Goal: Task Accomplishment & Management: Manage account settings

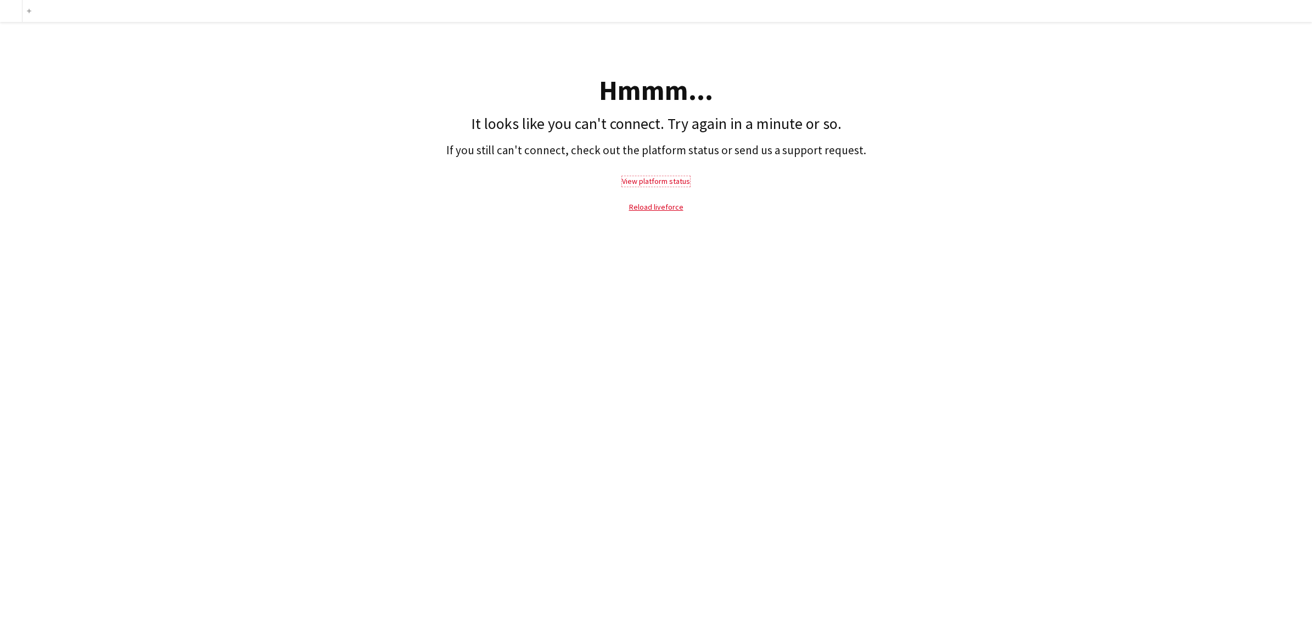
click at [675, 183] on link "View platform status" at bounding box center [656, 181] width 68 height 10
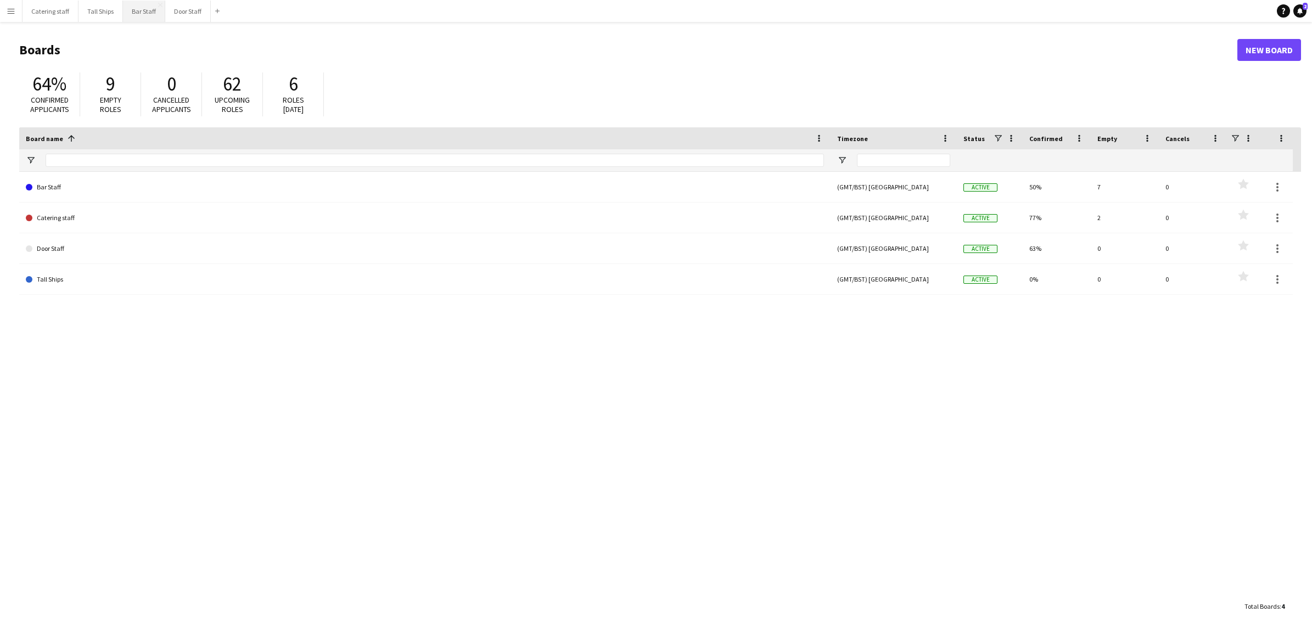
click at [148, 9] on button "Bar Staff Close" at bounding box center [144, 11] width 42 height 21
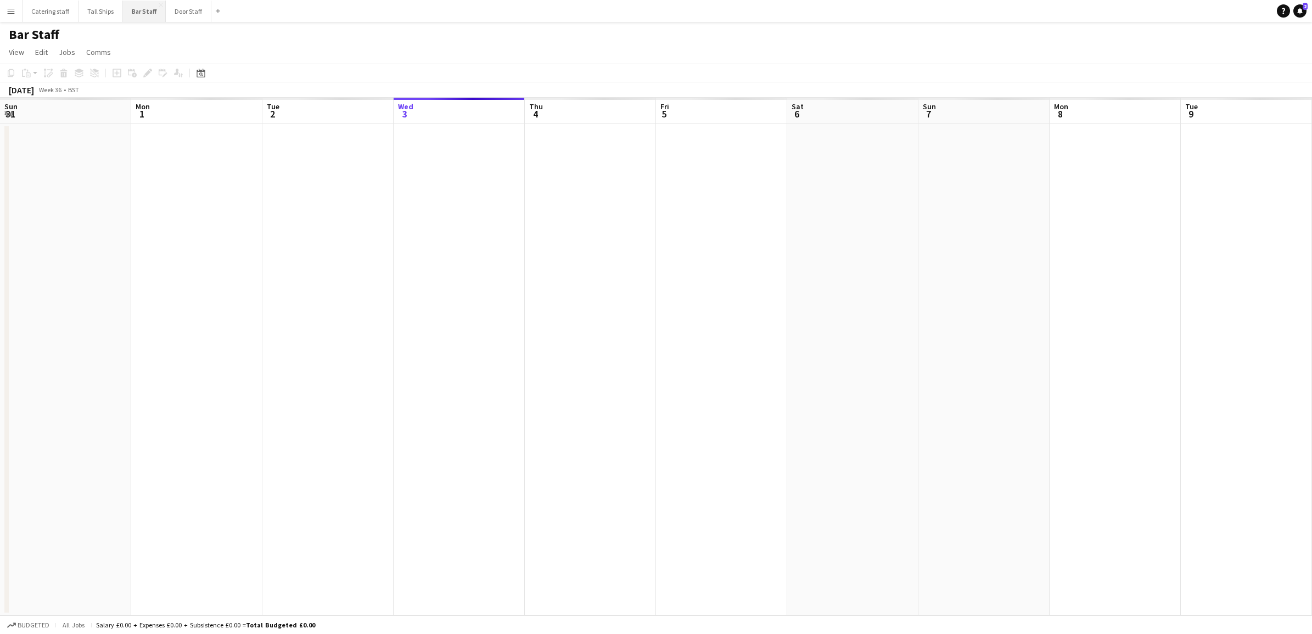
scroll to position [0, 262]
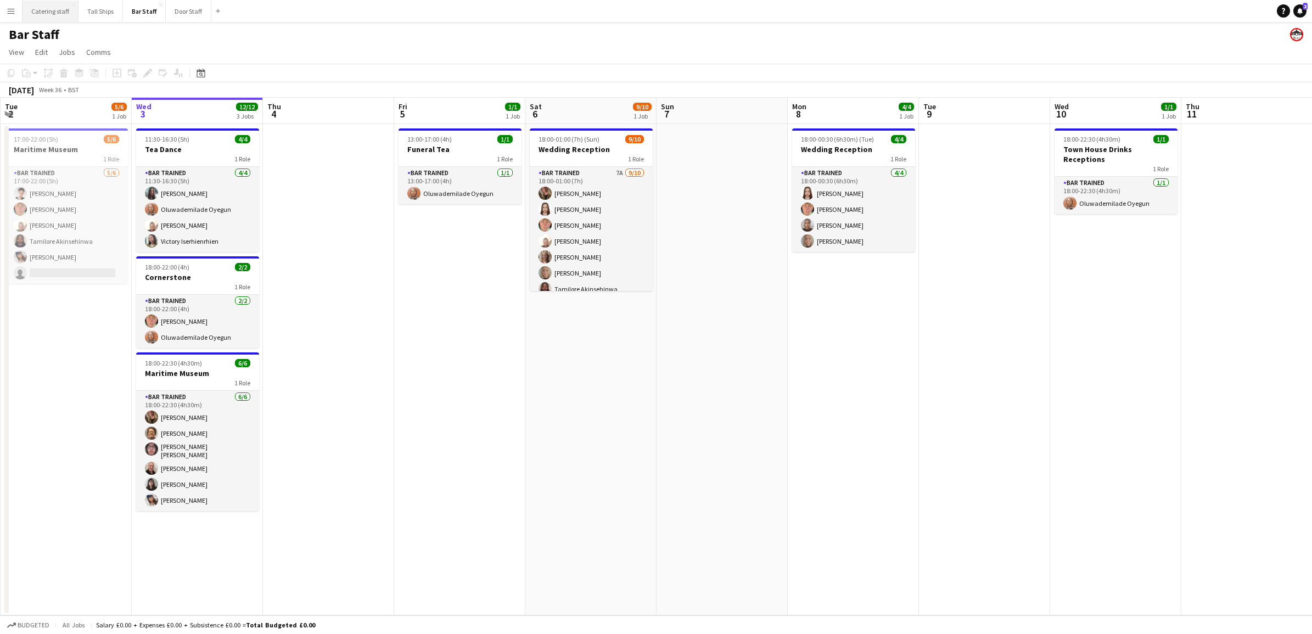
click at [55, 11] on button "Catering staff Close" at bounding box center [51, 11] width 56 height 21
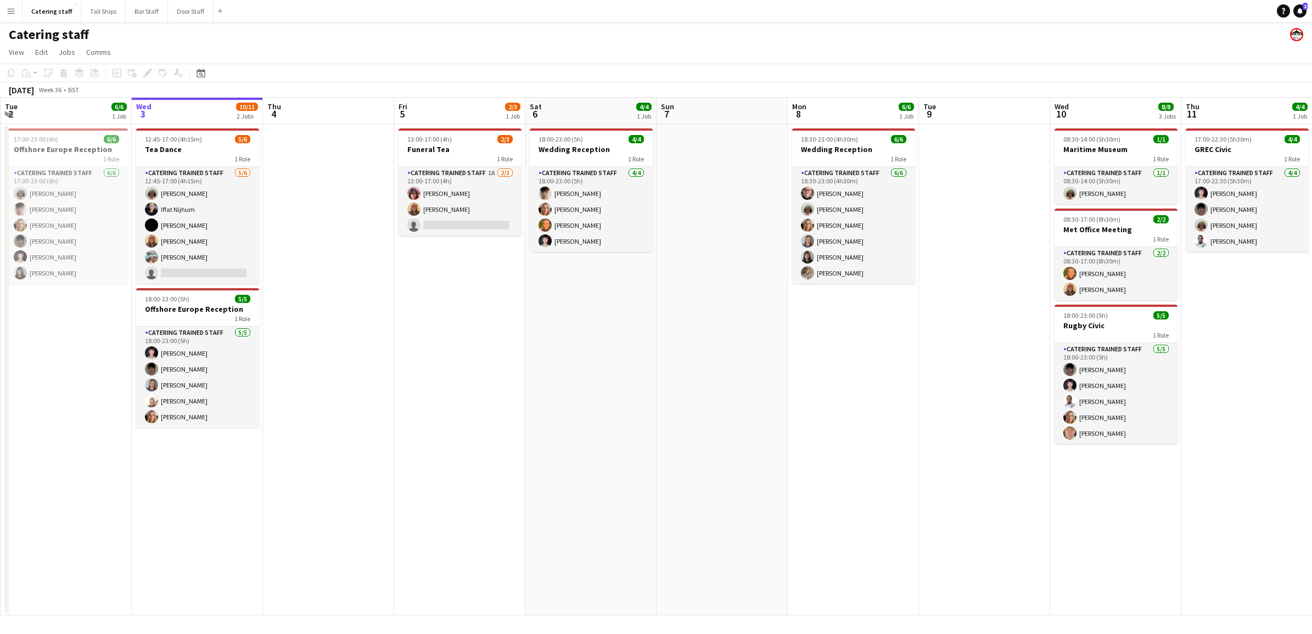
scroll to position [0, 258]
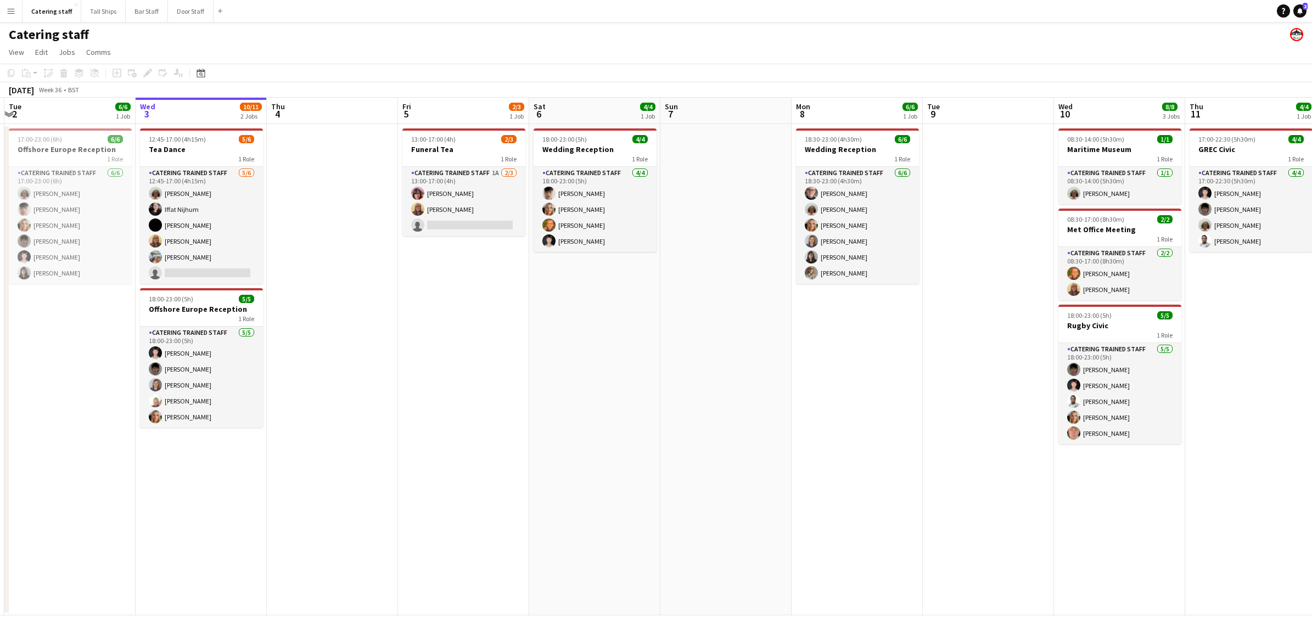
drag, startPoint x: 221, startPoint y: 496, endPoint x: 226, endPoint y: 518, distance: 22.4
click at [226, 518] on app-calendar-viewport "Sun 31 2/2 1 Job Mon 1 Tue 2 6/6 1 Job Wed 3 10/11 2 Jobs Thu 4 Fri 5 2/3 1 Job…" at bounding box center [656, 357] width 1312 height 518
click at [249, 304] on h3 "Offshore Europe Reception" at bounding box center [201, 309] width 123 height 10
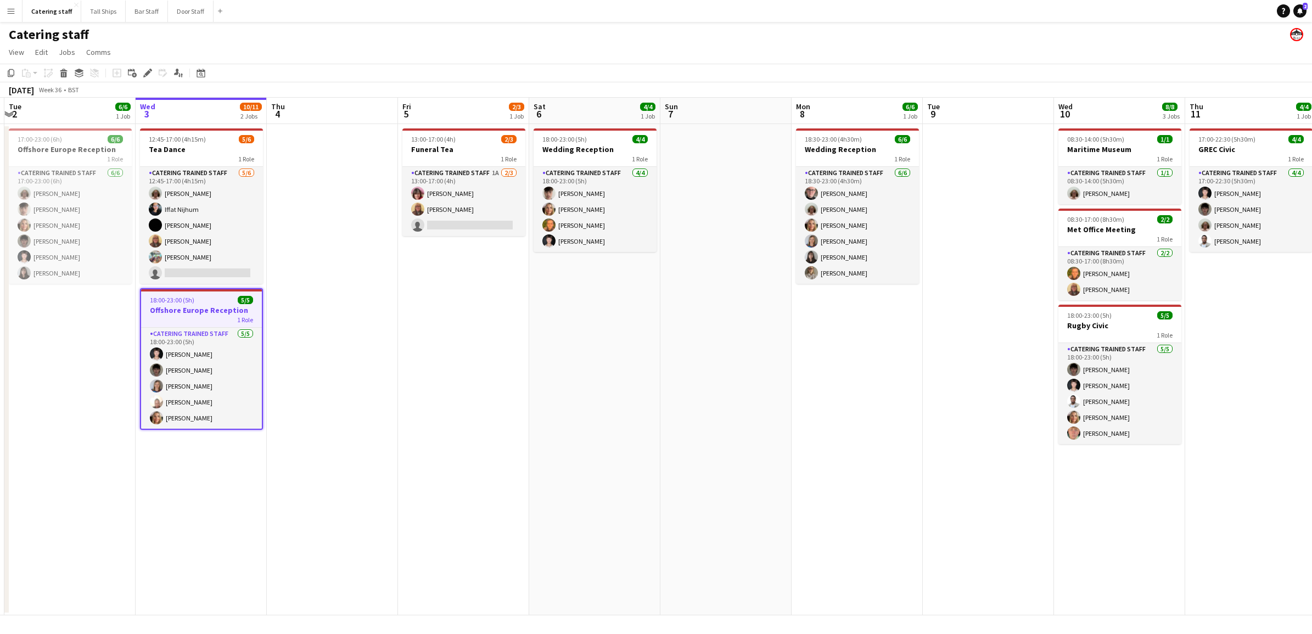
click at [249, 304] on app-job-card "18:00-23:00 (5h) 5/5 Offshore Europe Reception 1 Role Catering trained staff [D…" at bounding box center [201, 359] width 123 height 142
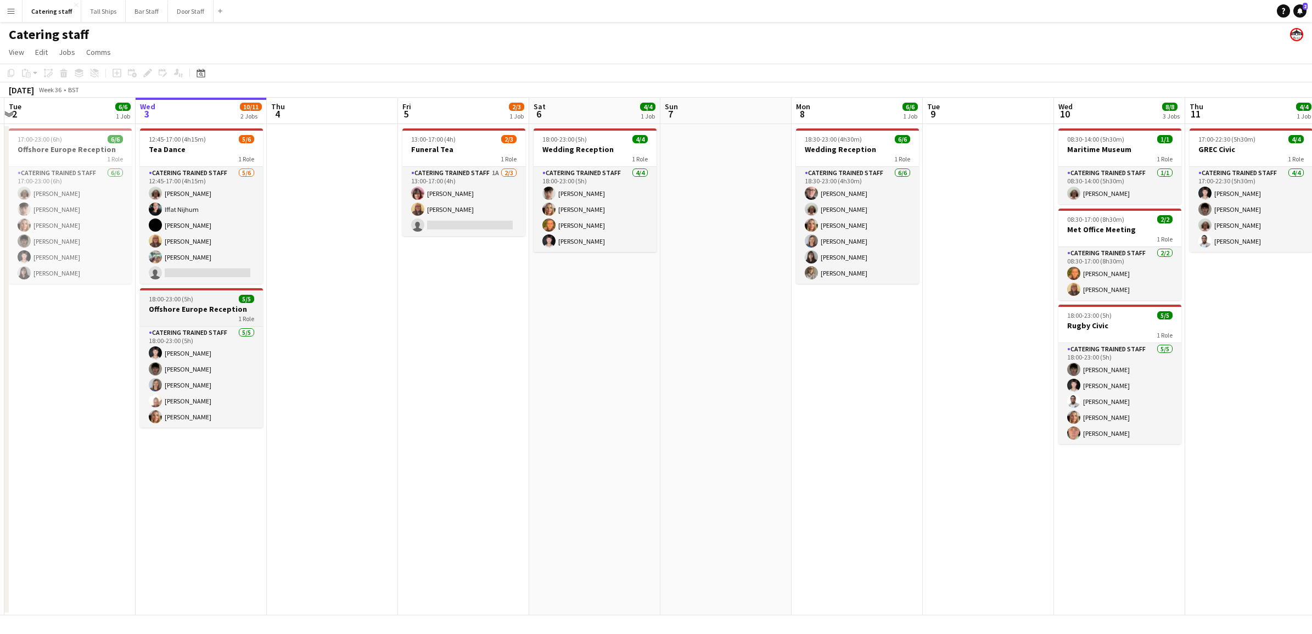
click at [212, 308] on h3 "Offshore Europe Reception" at bounding box center [201, 309] width 123 height 10
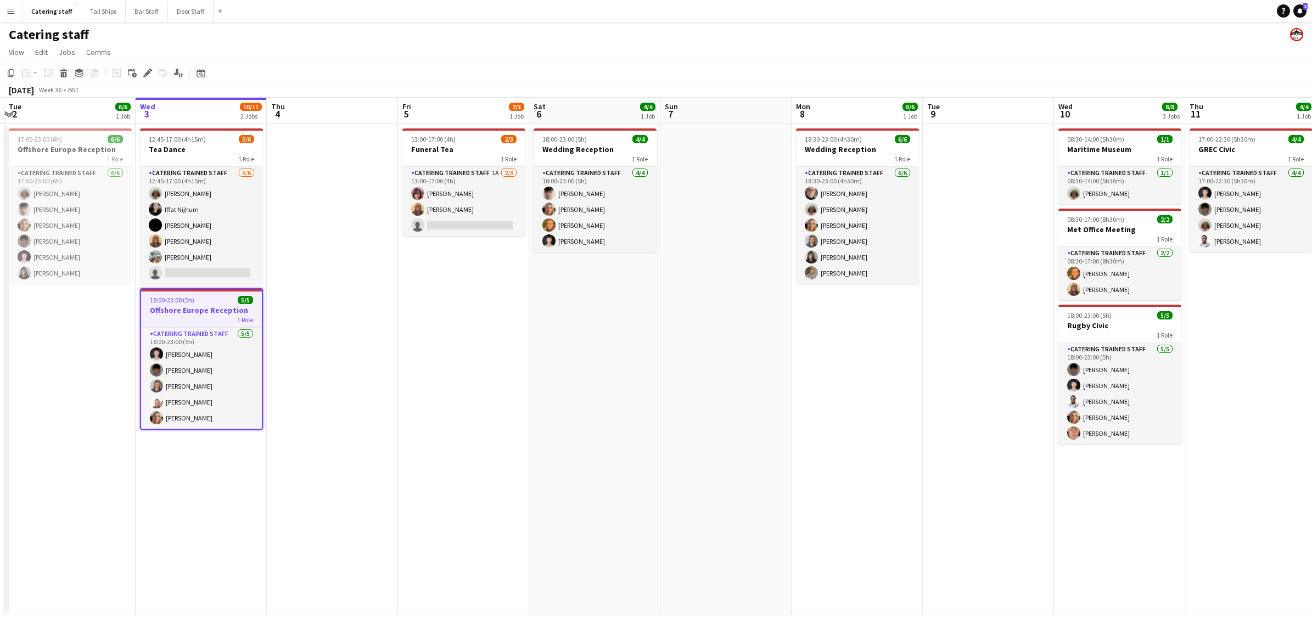
click at [212, 308] on h3 "Offshore Europe Reception" at bounding box center [201, 310] width 121 height 10
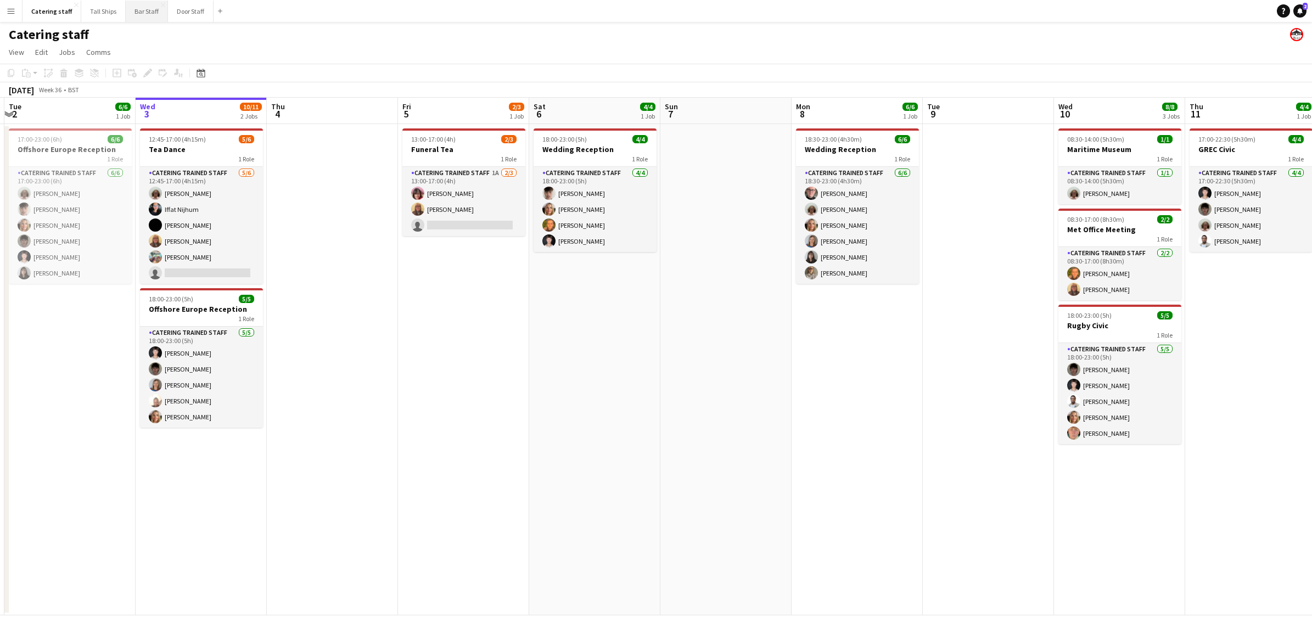
click at [137, 14] on button "Bar Staff Close" at bounding box center [147, 11] width 42 height 21
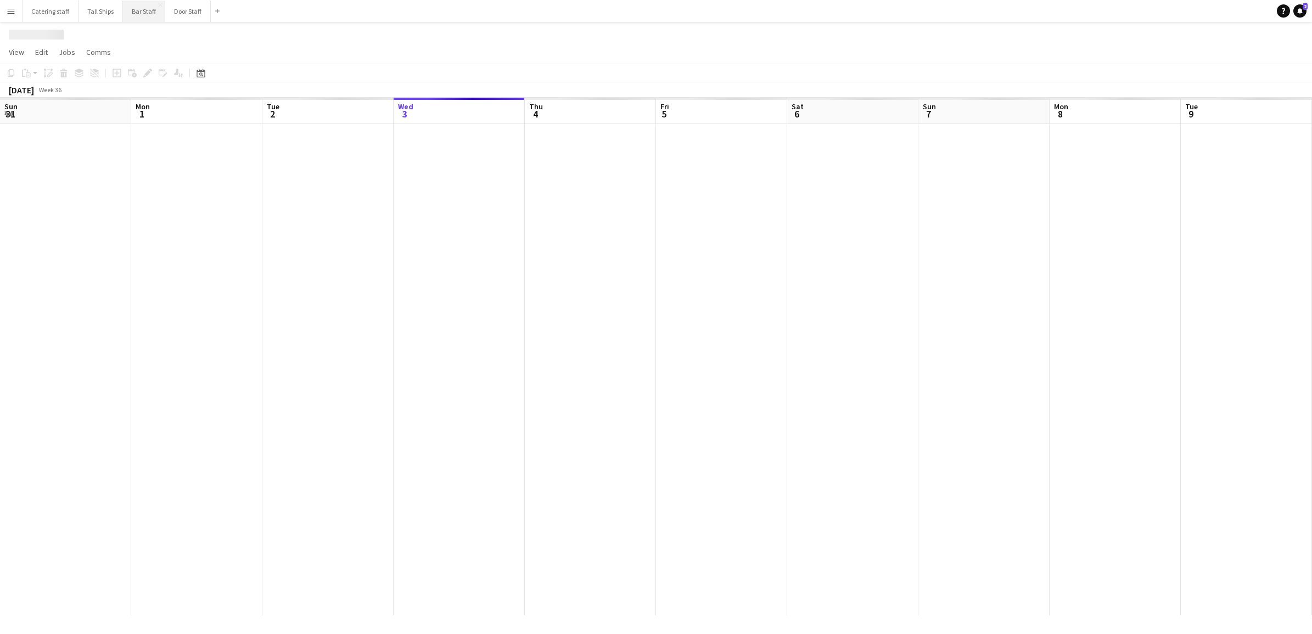
scroll to position [0, 262]
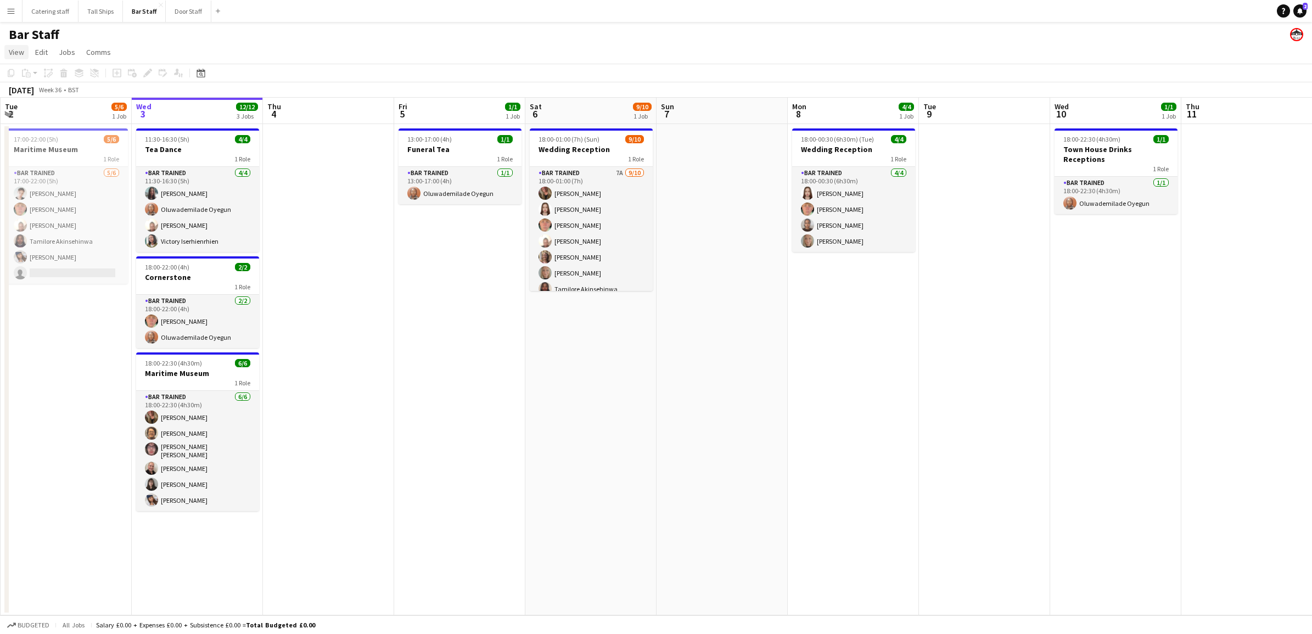
click at [14, 54] on span "View" at bounding box center [16, 52] width 15 height 10
click at [166, 58] on app-page-menu "View Day view expanded Day view collapsed Month view Date picker Jump to [DATE]…" at bounding box center [656, 53] width 1312 height 21
click at [15, 4] on button "Menu" at bounding box center [11, 11] width 22 height 22
click at [80, 42] on div "Boards Boards" at bounding box center [56, 38] width 110 height 22
click at [66, 54] on div "Workforce Workforce" at bounding box center [56, 60] width 110 height 22
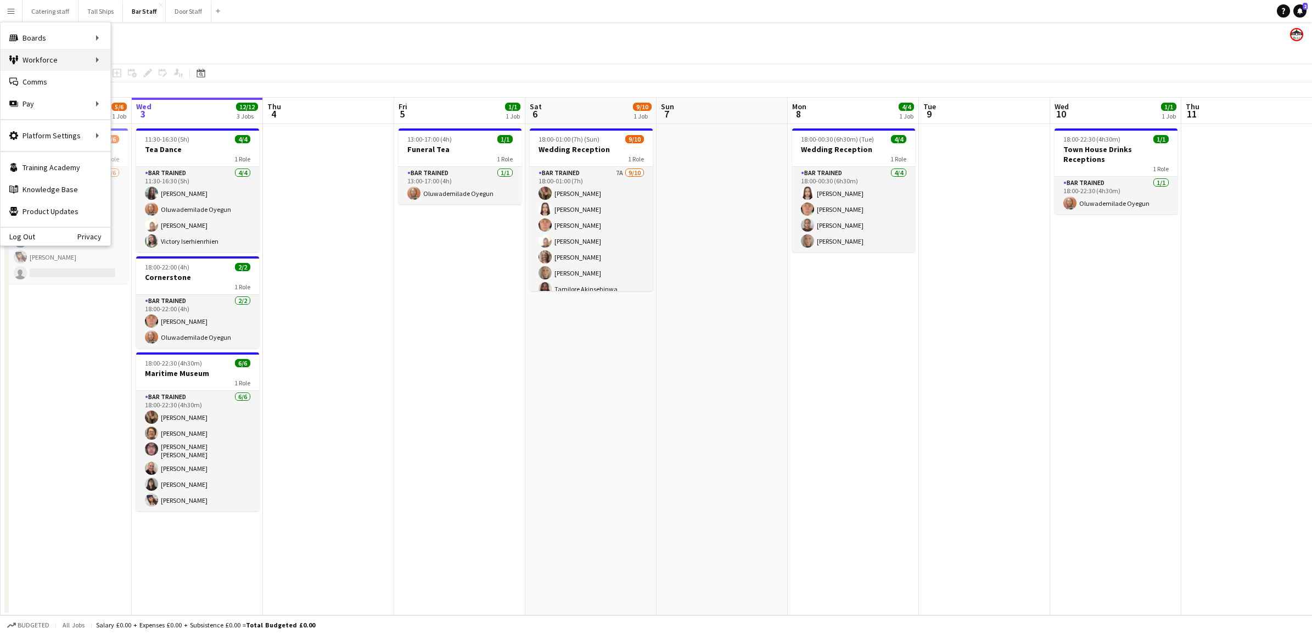
click at [102, 61] on div "Workforce Workforce" at bounding box center [56, 60] width 110 height 22
drag, startPoint x: 84, startPoint y: 66, endPoint x: 64, endPoint y: 69, distance: 19.9
click at [83, 69] on div "Workforce Workforce" at bounding box center [56, 60] width 110 height 22
click at [38, 58] on div "Workforce Workforce" at bounding box center [56, 60] width 110 height 22
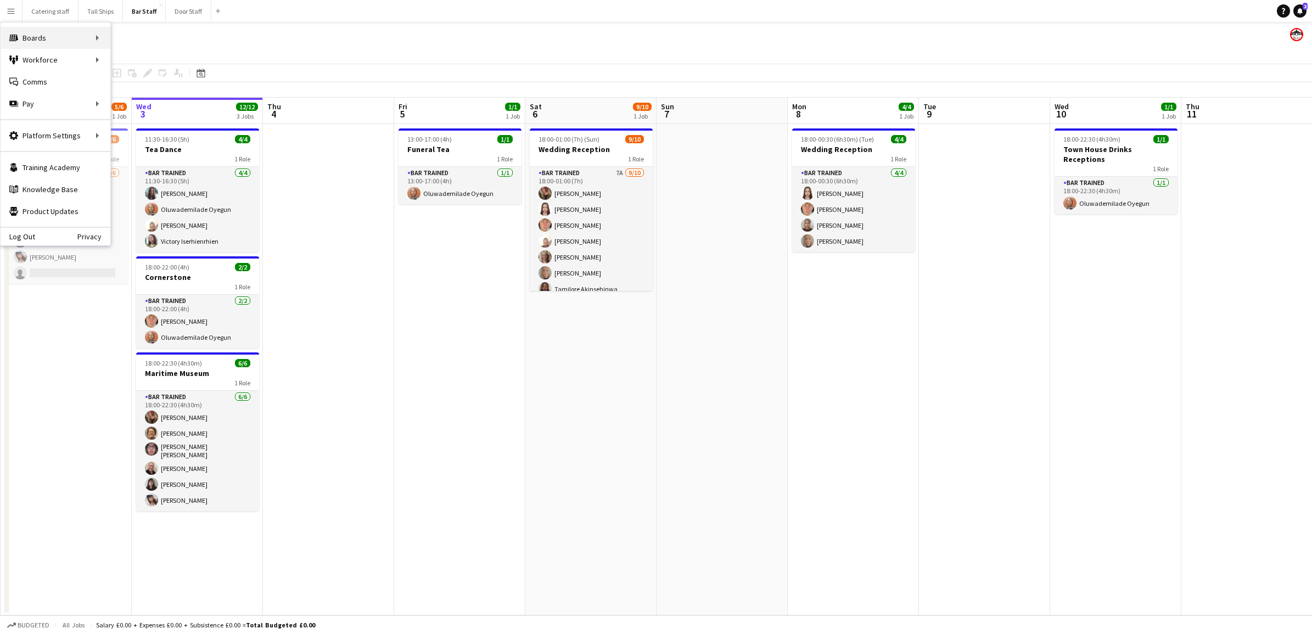
drag, startPoint x: 38, startPoint y: 58, endPoint x: 55, endPoint y: 43, distance: 22.5
click at [40, 55] on div "Workforce Workforce" at bounding box center [56, 60] width 110 height 22
click at [146, 54] on link "My Workforce" at bounding box center [166, 60] width 110 height 22
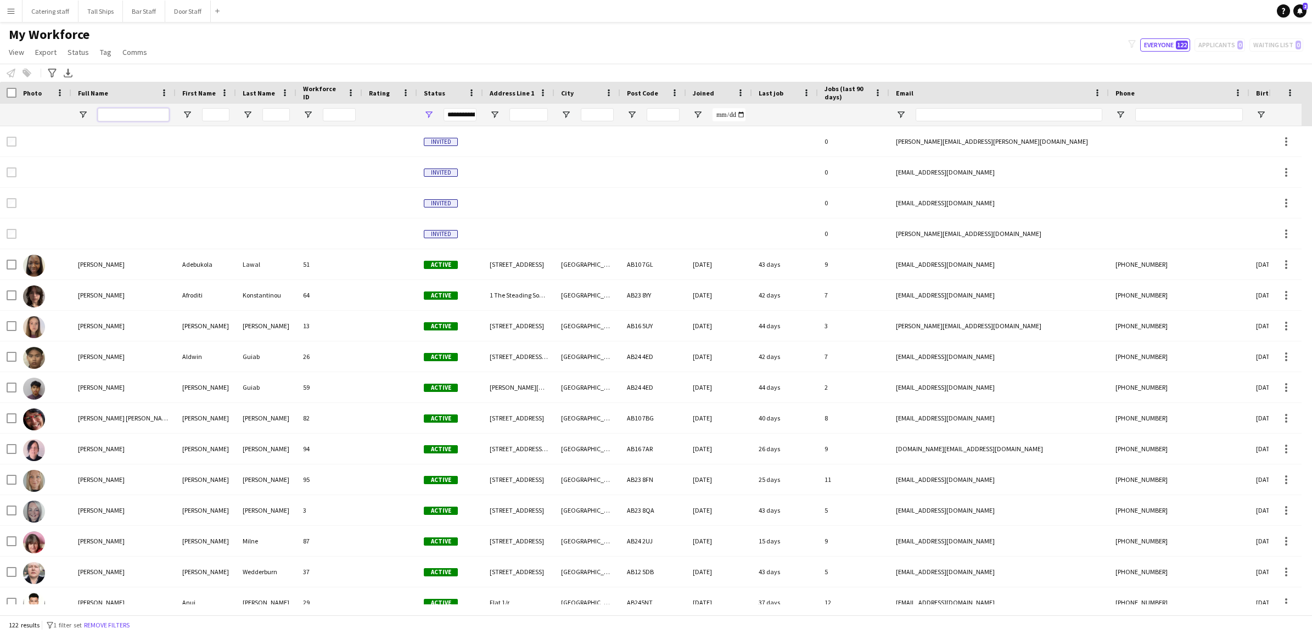
drag, startPoint x: 149, startPoint y: 119, endPoint x: 147, endPoint y: 108, distance: 11.6
click at [147, 114] on input "Full Name Filter Input" at bounding box center [133, 114] width 71 height 13
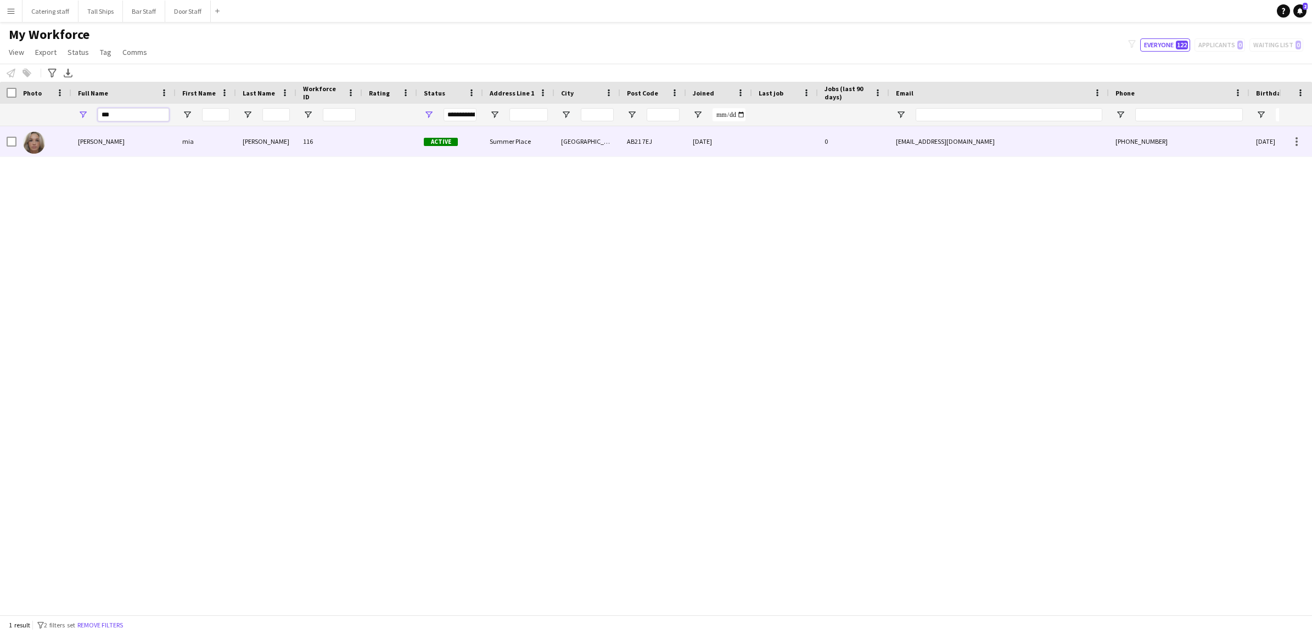
type input "***"
click at [137, 141] on div "[PERSON_NAME]" at bounding box center [123, 141] width 104 height 30
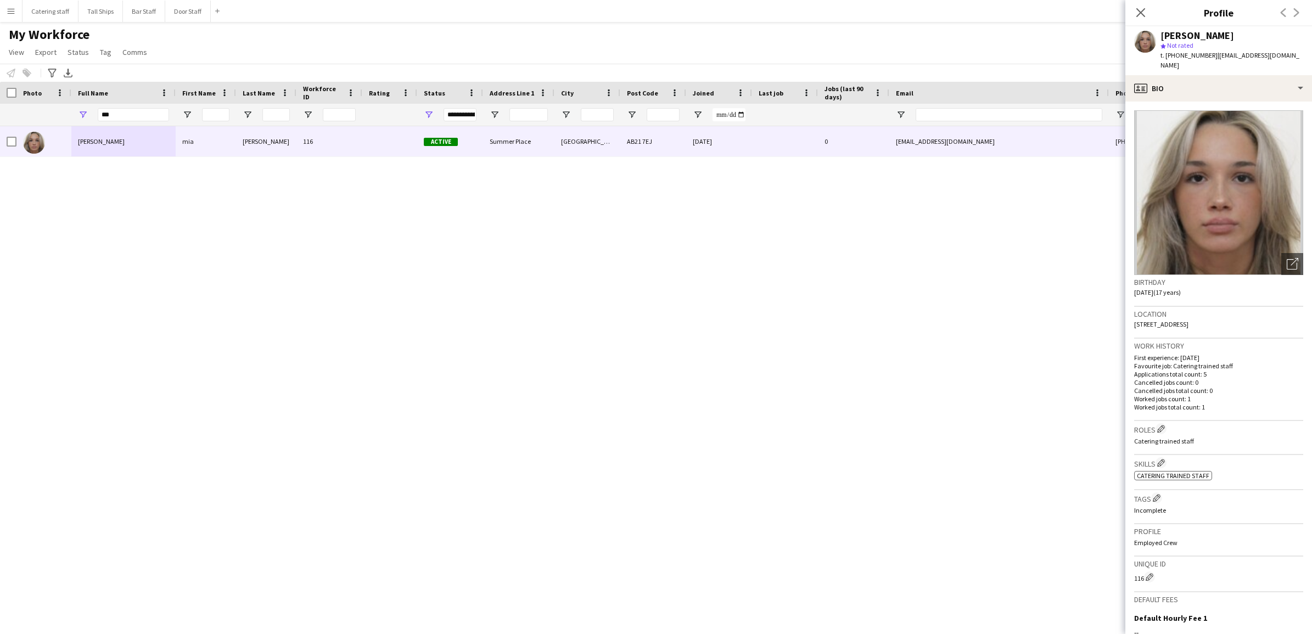
click at [1300, 13] on div "Previous Next" at bounding box center [1290, 12] width 44 height 25
click at [1296, 15] on div "Previous Next" at bounding box center [1290, 12] width 44 height 25
click at [1301, 75] on div "profile Bio" at bounding box center [1218, 88] width 187 height 26
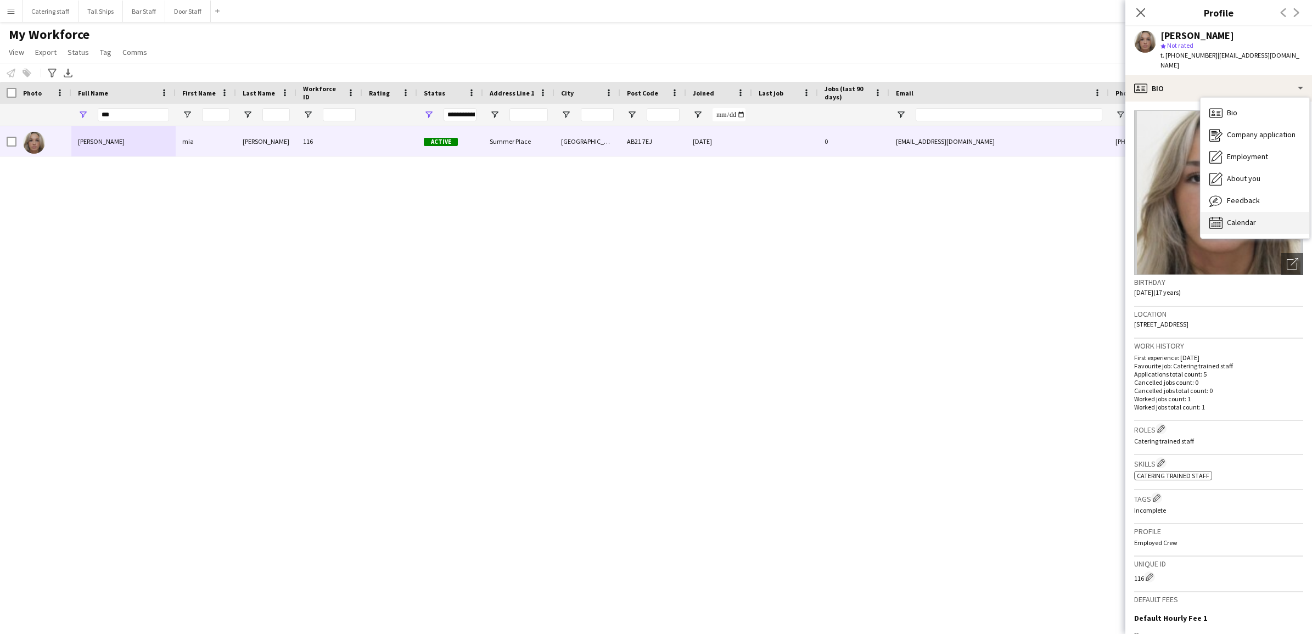
click at [1261, 212] on div "Calendar Calendar" at bounding box center [1254, 223] width 109 height 22
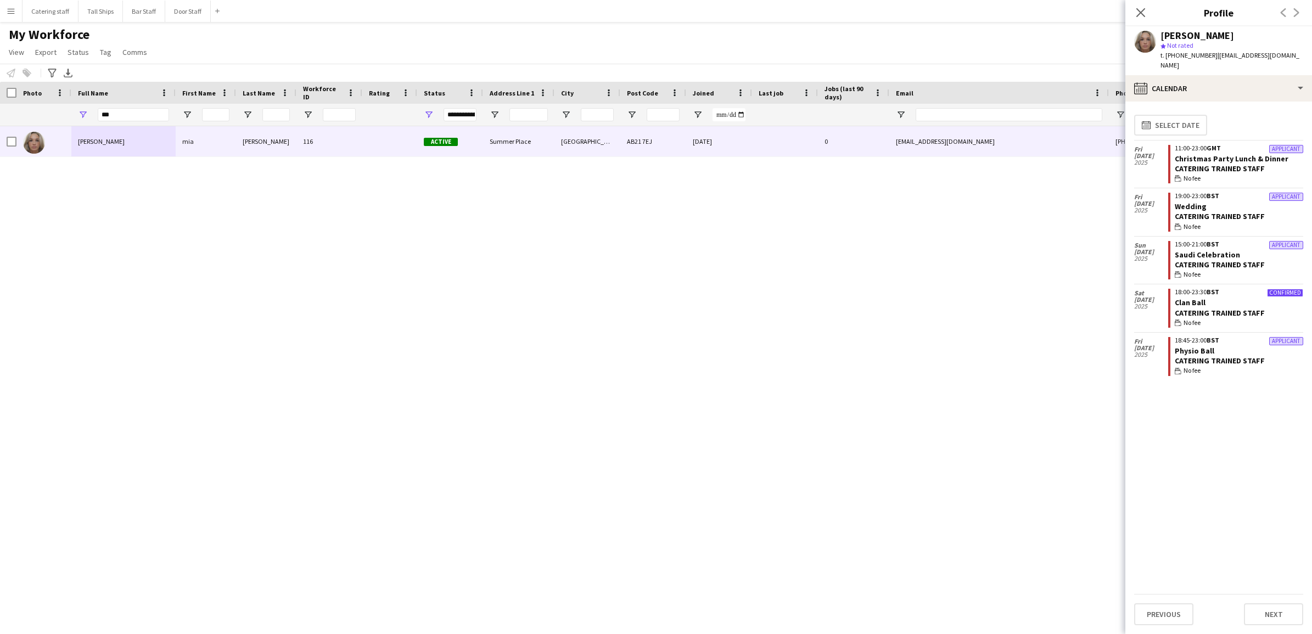
drag, startPoint x: 1227, startPoint y: 500, endPoint x: 1223, endPoint y: 420, distance: 80.3
click at [1223, 420] on div "calendar-full Select date [DATE] Applicant 11:00-23:00 GMT Christmas Party Lunc…" at bounding box center [1218, 352] width 169 height 484
click at [1219, 432] on div "calendar-full Select date [DATE] Applicant 11:00-23:00 GMT Christmas Party Lunc…" at bounding box center [1218, 352] width 169 height 484
click at [1187, 416] on div "calendar-full Select date [DATE] Applicant 11:00-23:00 GMT Christmas Party Lunc…" at bounding box center [1218, 352] width 169 height 484
click at [1197, 388] on div "calendar-full Select date [DATE] Applicant 11:00-23:00 GMT Christmas Party Lunc…" at bounding box center [1218, 352] width 169 height 484
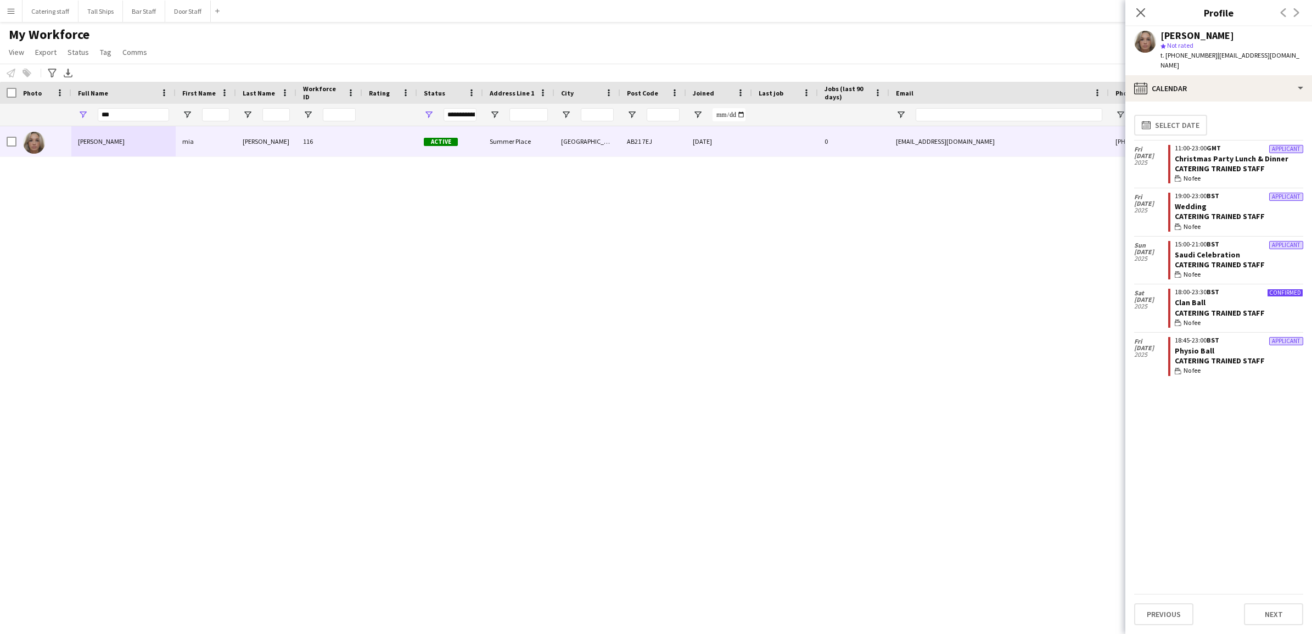
drag, startPoint x: 1197, startPoint y: 388, endPoint x: 1225, endPoint y: 402, distance: 31.4
click at [1225, 402] on div "calendar-full Select date [DATE] Applicant 11:00-23:00 GMT Christmas Party Lunc…" at bounding box center [1218, 352] width 169 height 484
drag, startPoint x: 1279, startPoint y: 302, endPoint x: 1180, endPoint y: 283, distance: 101.2
click at [1180, 289] on app-crew-calendar-job-card "Confirmed 18:00-23:30 BST Clan Ball Catering trained staff wallet No fee" at bounding box center [1235, 308] width 135 height 39
drag, startPoint x: 1180, startPoint y: 283, endPoint x: 1032, endPoint y: 321, distance: 153.1
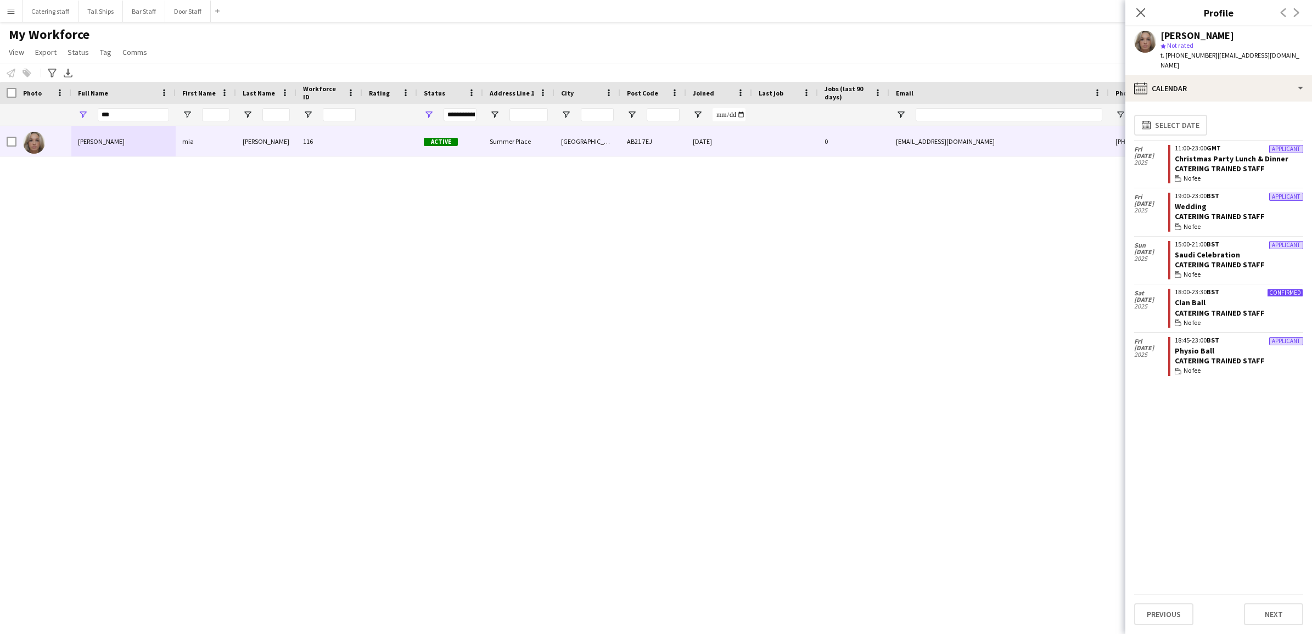
click at [1032, 321] on div "[PERSON_NAME] [PERSON_NAME] [STREET_ADDRESS] [DATE] 0 [EMAIL_ADDRESS][DOMAIN_NA…" at bounding box center [639, 365] width 1279 height 478
click at [1262, 308] on div "Catering trained staff" at bounding box center [1239, 313] width 128 height 10
click at [44, 14] on button "Catering staff Close" at bounding box center [51, 11] width 56 height 21
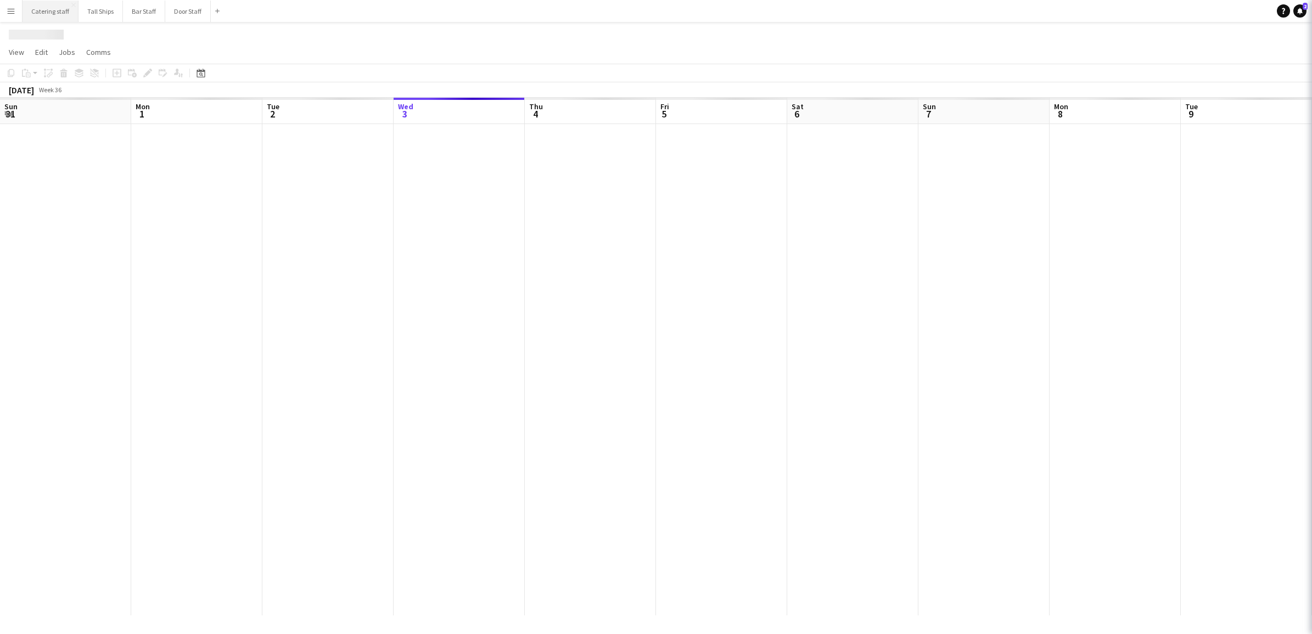
scroll to position [0, 262]
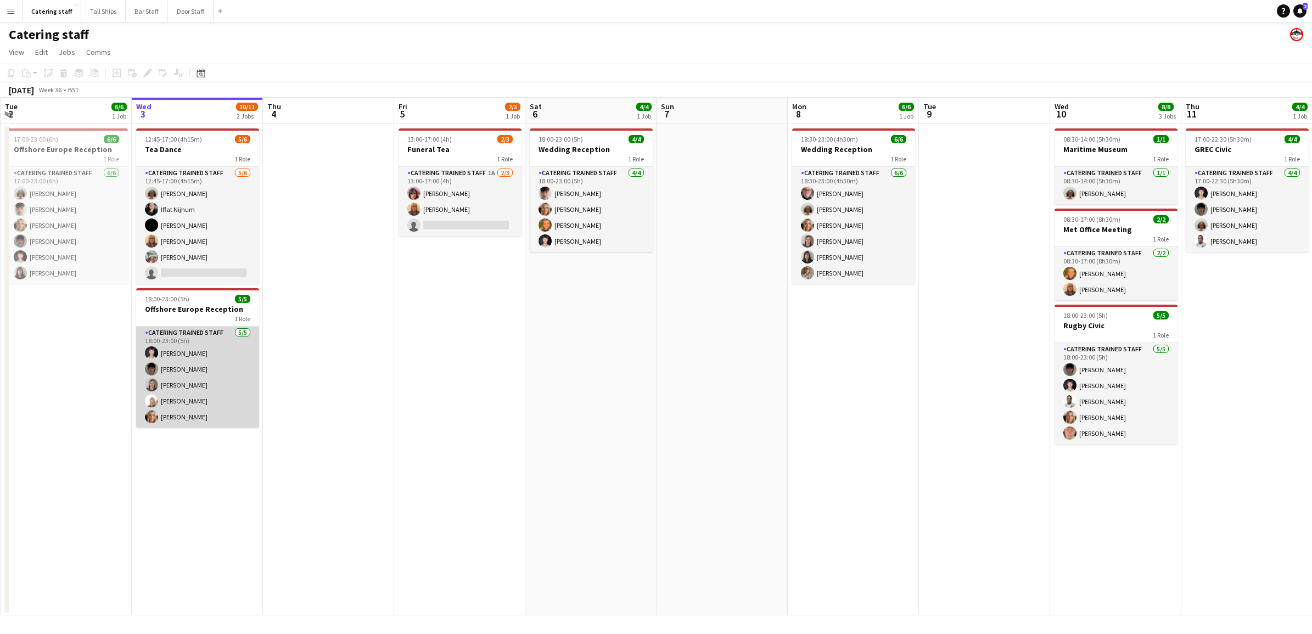
click at [188, 380] on app-card-role "Catering trained staff [DATE] 18:00-23:00 (5h) [PERSON_NAME] [PERSON_NAME] [PER…" at bounding box center [197, 377] width 123 height 101
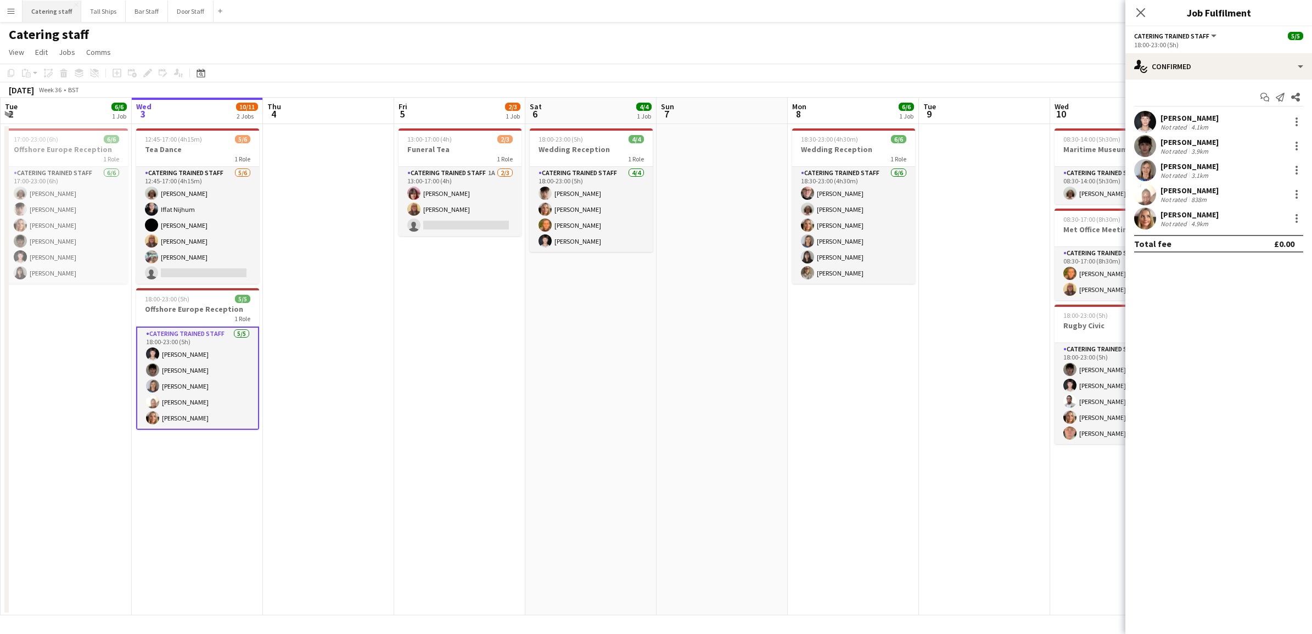
click at [44, 11] on button "Catering staff Close" at bounding box center [52, 11] width 59 height 21
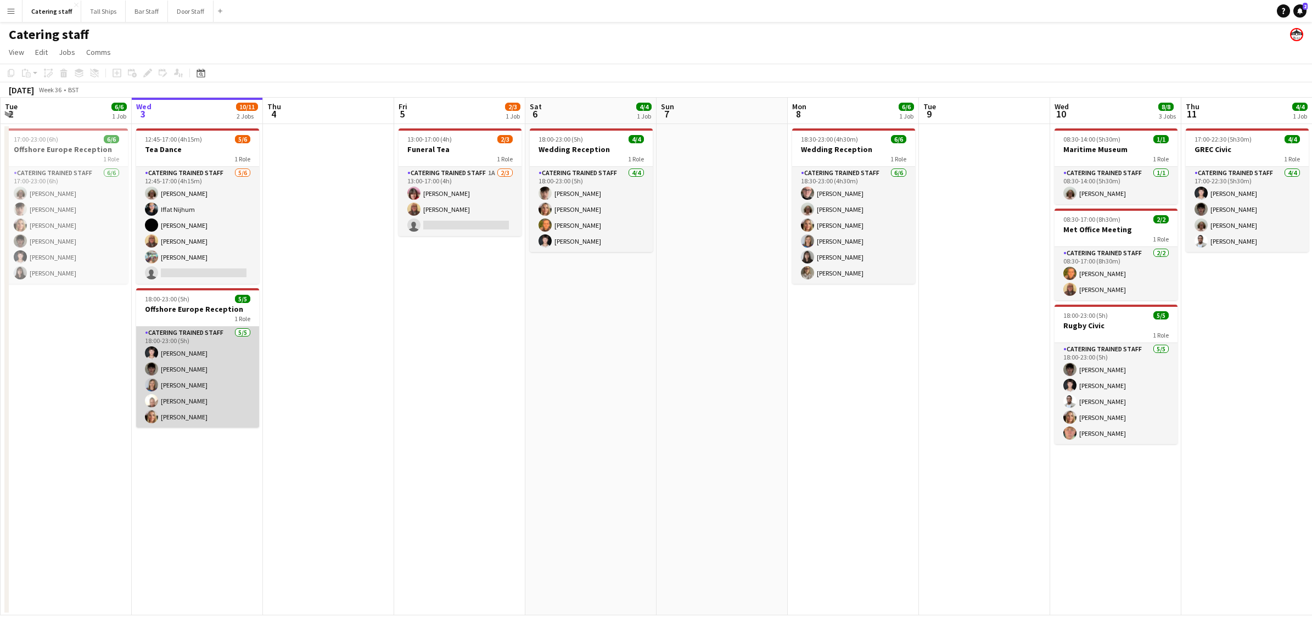
click at [223, 412] on app-card-role "Catering trained staff [DATE] 18:00-23:00 (5h) [PERSON_NAME] [PERSON_NAME] [PER…" at bounding box center [197, 377] width 123 height 101
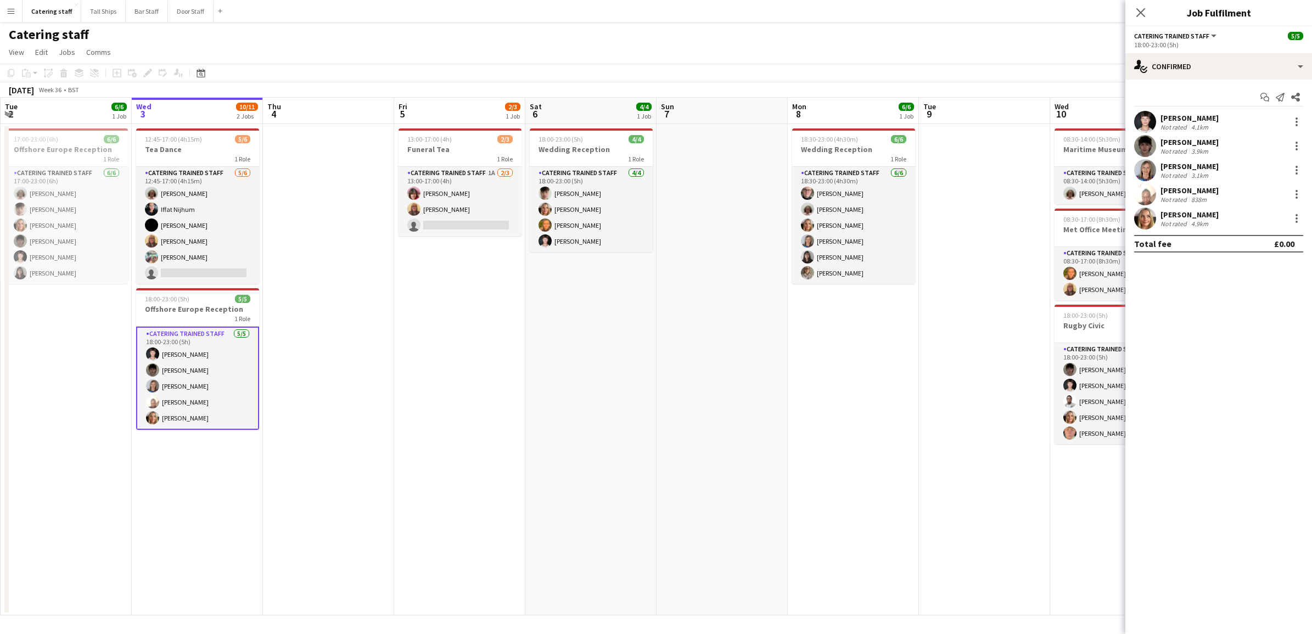
click at [198, 331] on app-card-role "Catering trained staff [DATE] 18:00-23:00 (5h) [PERSON_NAME] [PERSON_NAME] [PER…" at bounding box center [197, 378] width 123 height 103
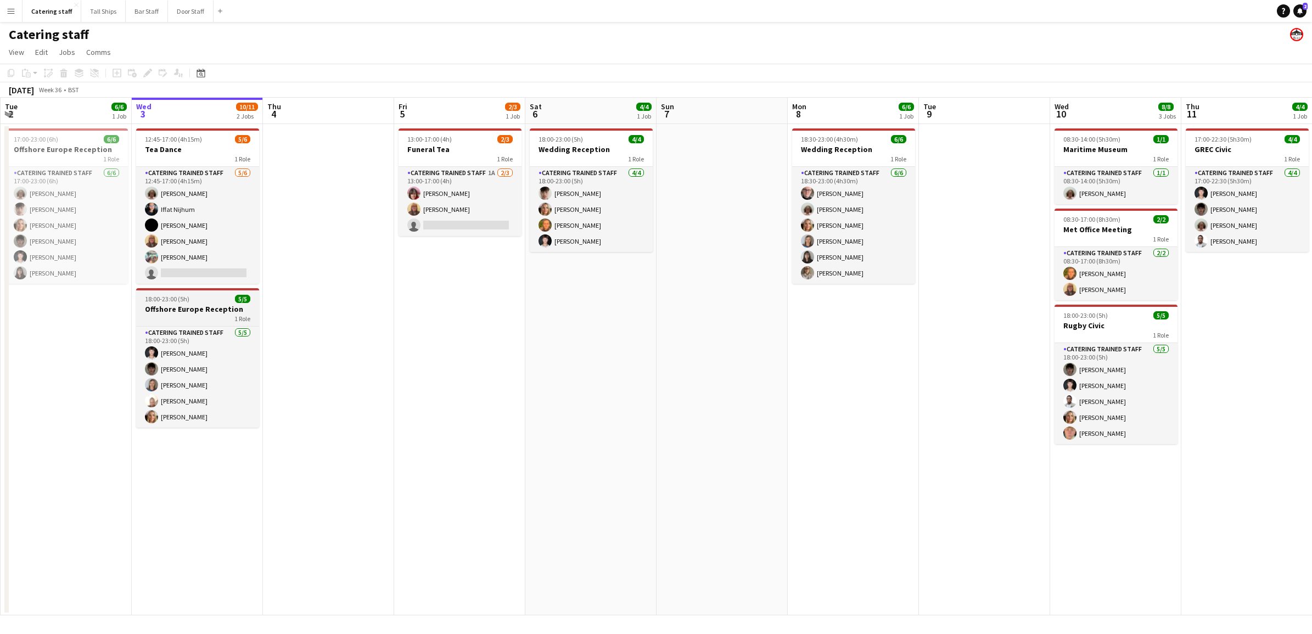
click at [179, 293] on app-job-card "18:00-23:00 (5h) 5/5 Offshore Europe Reception 1 Role Catering trained staff [D…" at bounding box center [197, 357] width 123 height 139
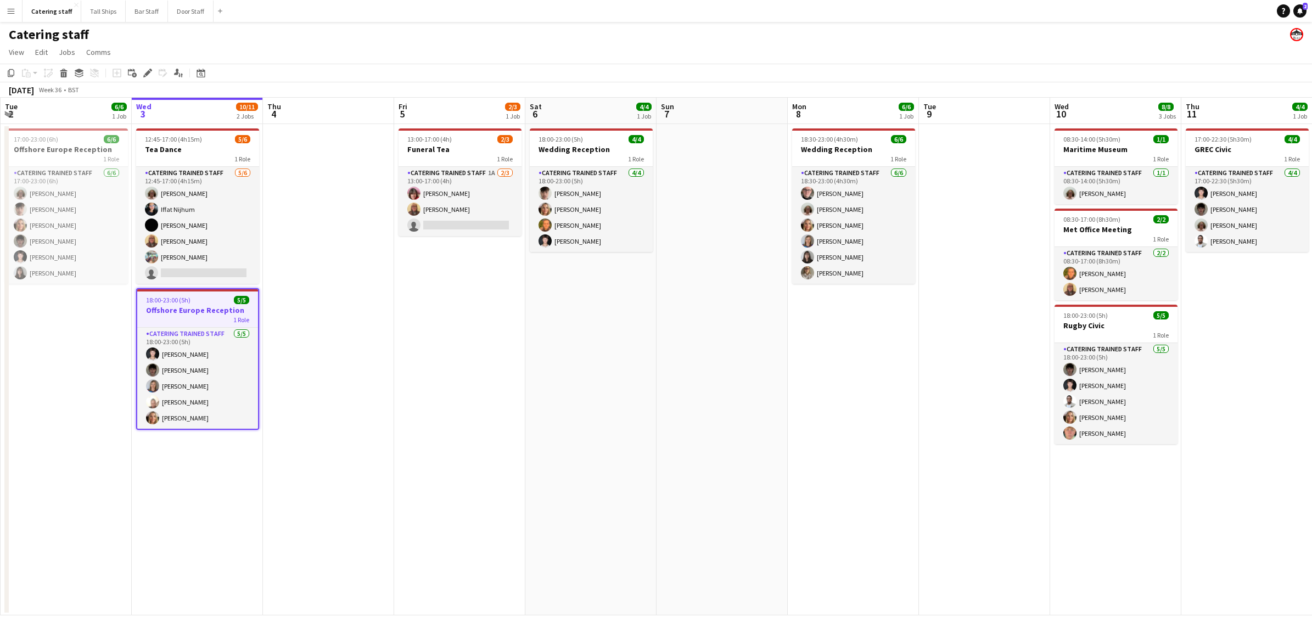
click at [179, 293] on app-job-card "18:00-23:00 (5h) 5/5 Offshore Europe Reception 1 Role Catering trained staff [D…" at bounding box center [197, 359] width 123 height 142
click at [248, 336] on app-card-role "Catering trained staff [DATE] 18:00-23:00 (5h) [PERSON_NAME] [PERSON_NAME] [PER…" at bounding box center [197, 378] width 121 height 101
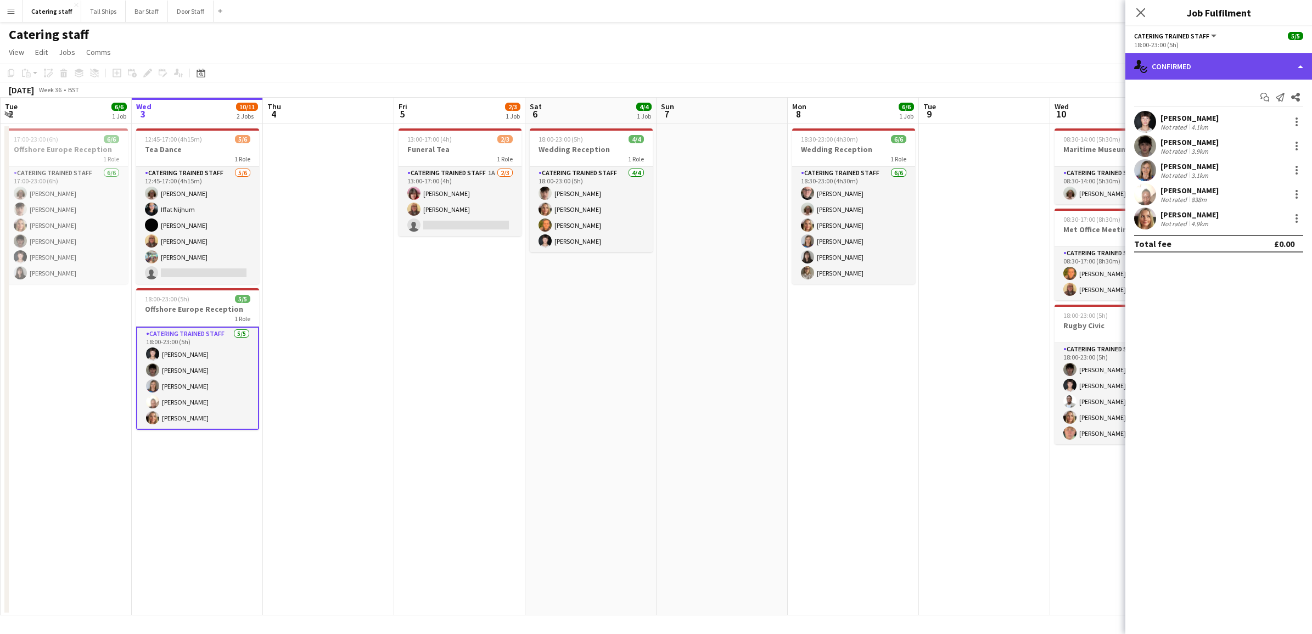
click at [1269, 66] on div "single-neutral-actions-check-2 Confirmed" at bounding box center [1218, 66] width 187 height 26
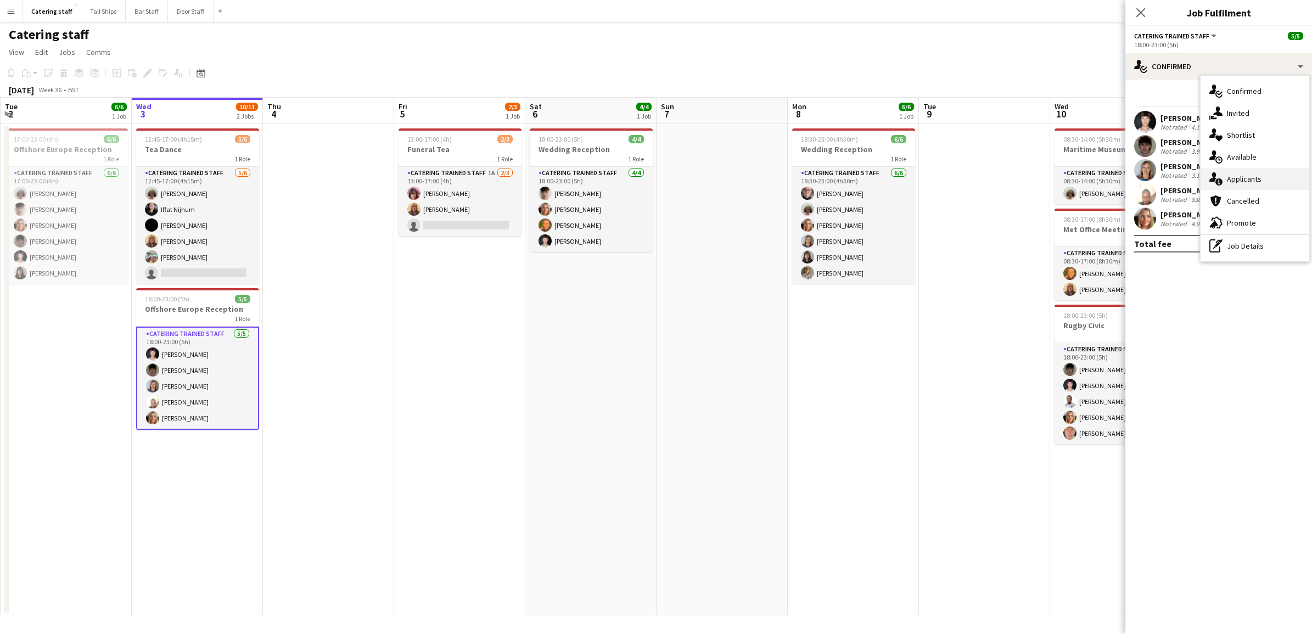
click at [1257, 177] on span "Applicants" at bounding box center [1244, 179] width 35 height 10
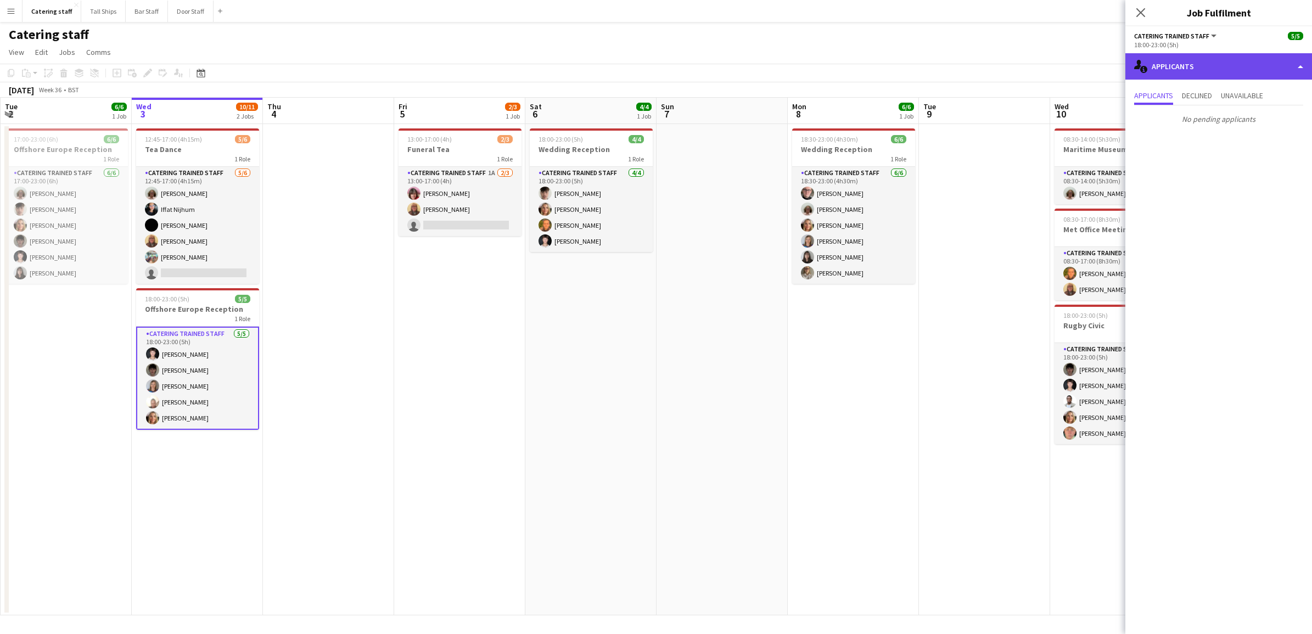
click at [1217, 71] on div "single-neutral-actions-information Applicants" at bounding box center [1218, 66] width 187 height 26
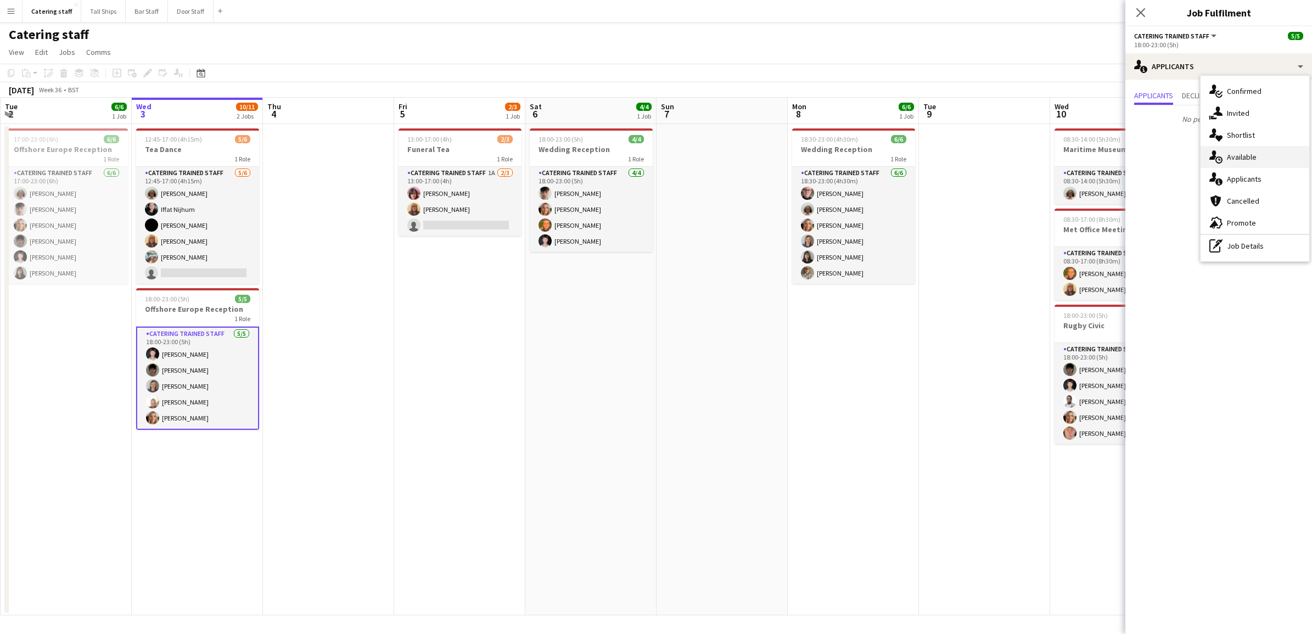
click at [1249, 158] on span "Available" at bounding box center [1242, 157] width 30 height 10
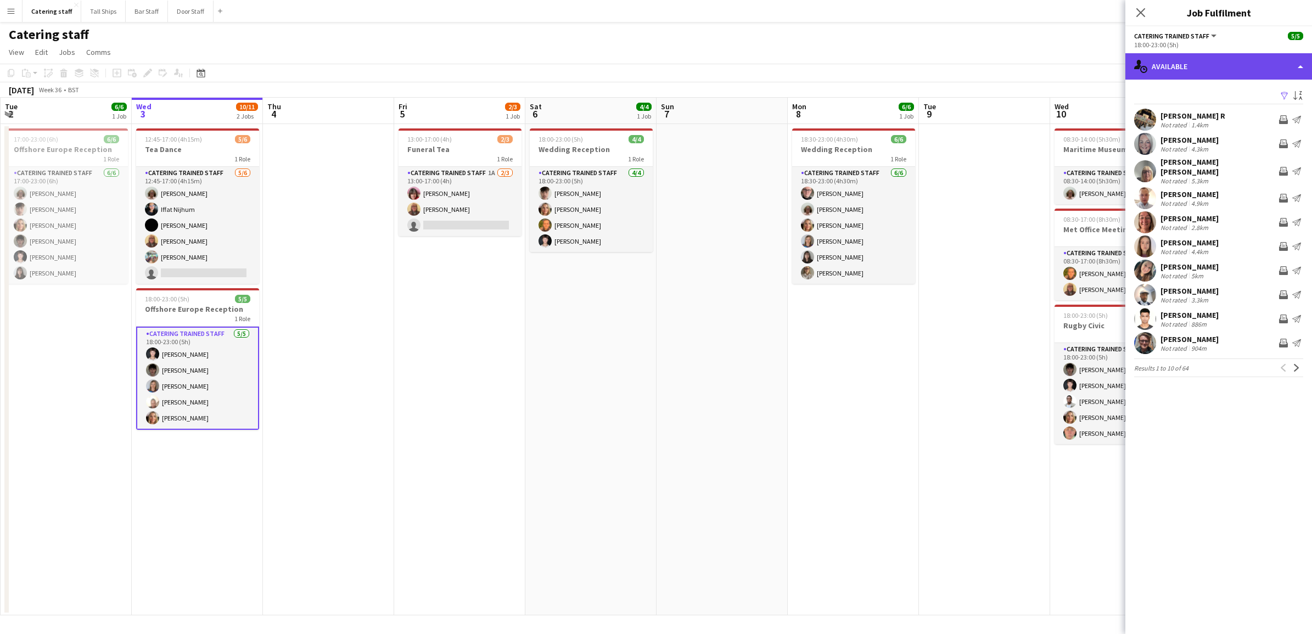
click at [1253, 74] on div "single-neutral-actions-upload Available" at bounding box center [1218, 66] width 187 height 26
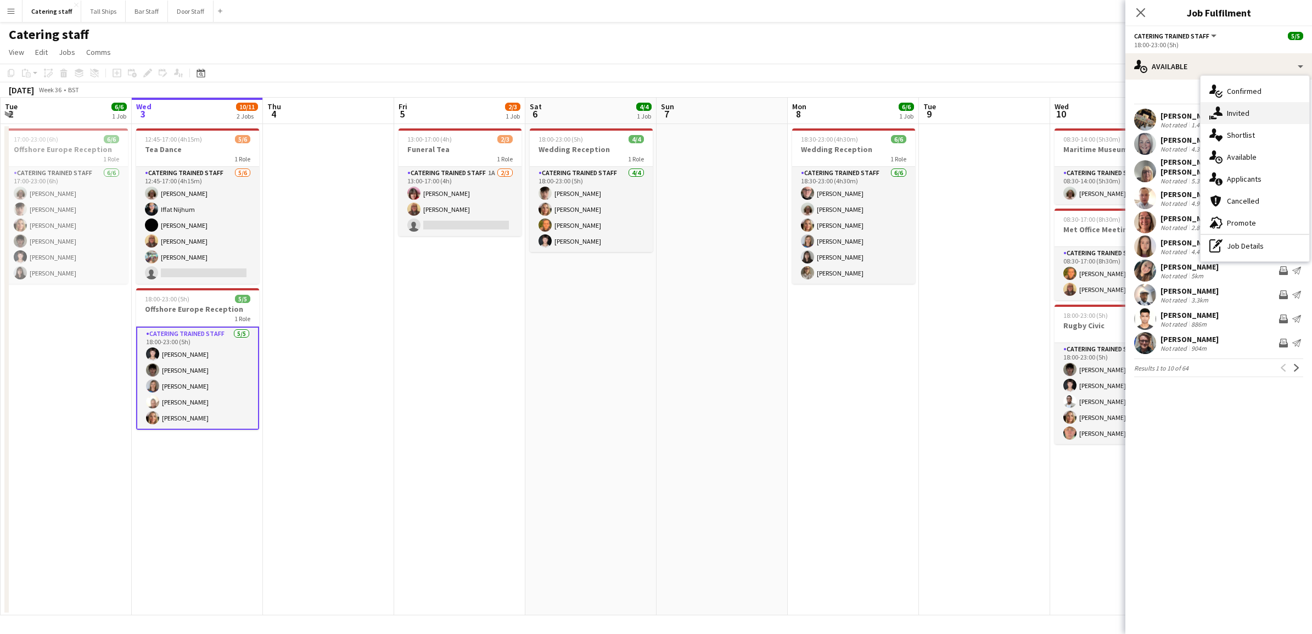
click at [1249, 107] on div "single-neutral-actions-share-1 Invited" at bounding box center [1254, 113] width 109 height 22
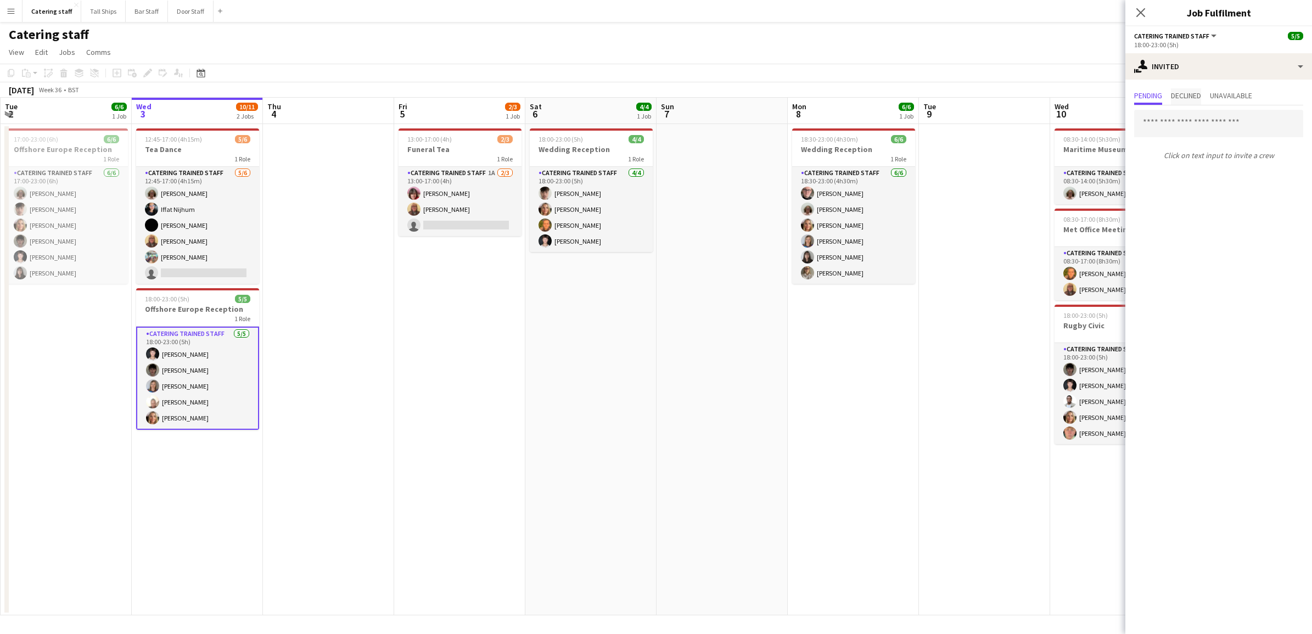
click at [1186, 99] on span "Declined" at bounding box center [1186, 96] width 30 height 8
click at [1224, 95] on span "Unavailable" at bounding box center [1231, 96] width 42 height 8
click at [1146, 92] on span "Pending" at bounding box center [1148, 96] width 28 height 8
click at [269, 394] on app-date-cell at bounding box center [328, 369] width 131 height 491
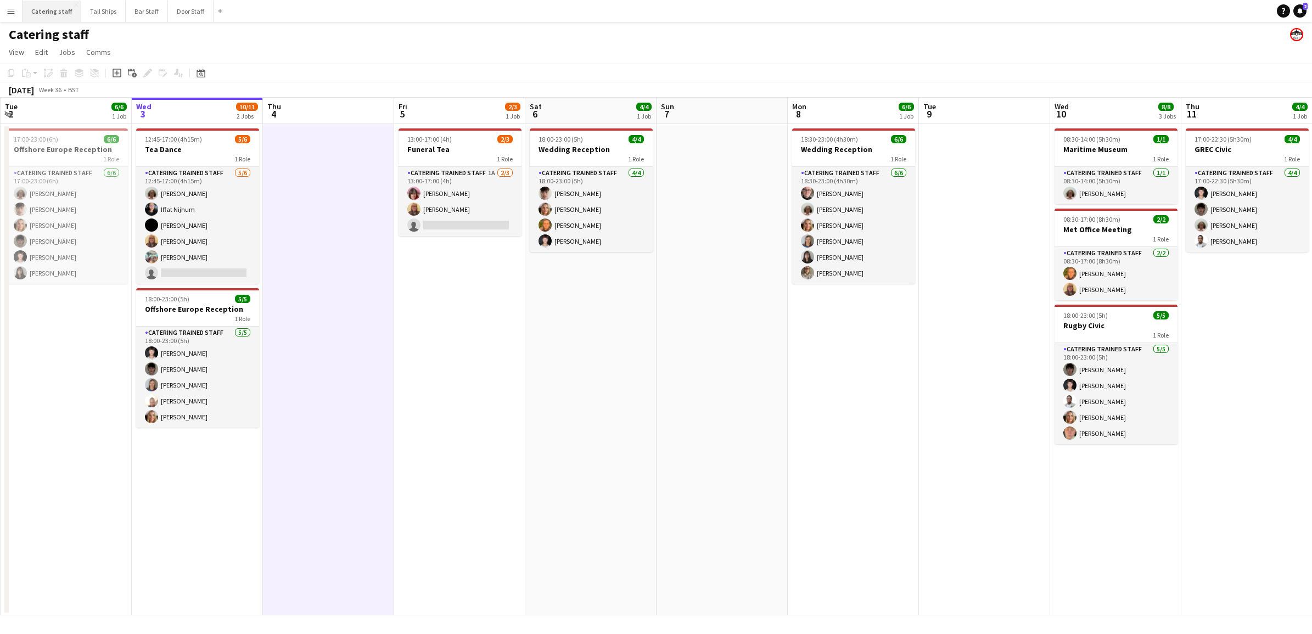
click at [69, 15] on button "Catering staff Close" at bounding box center [52, 11] width 59 height 21
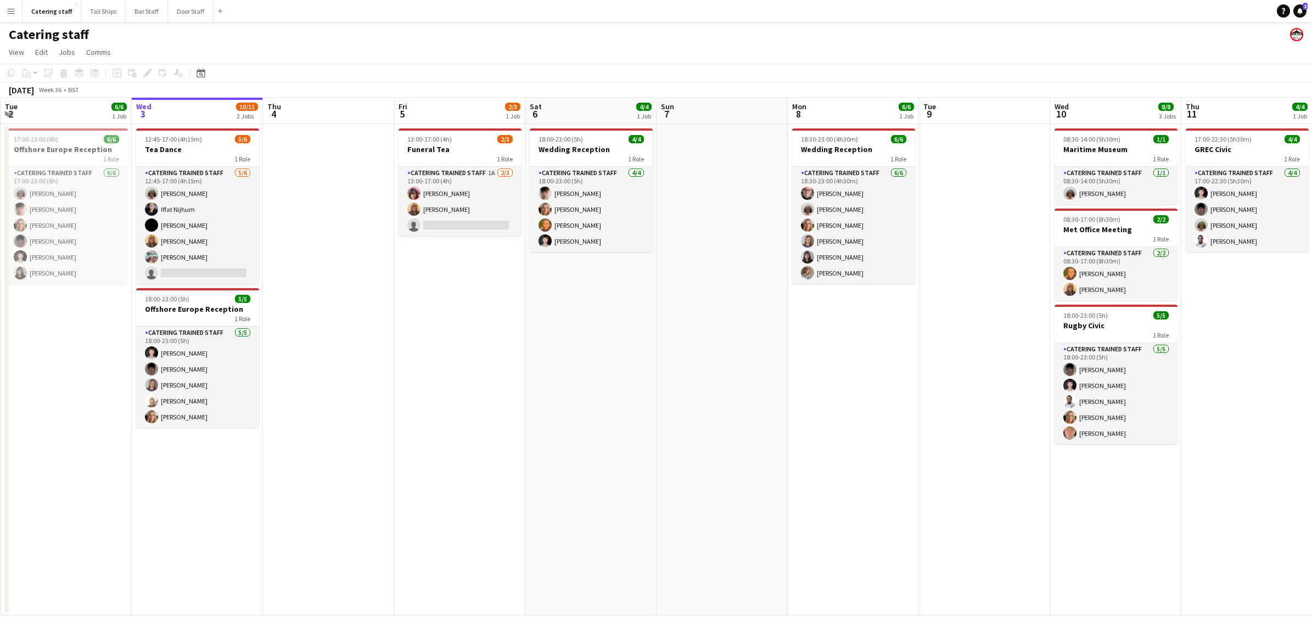
click at [215, 467] on app-date-cell "12:45-17:00 (4h15m) 5/6 Tea Dance 1 Role Catering trained staff [DATE] 12:45-17…" at bounding box center [197, 369] width 131 height 491
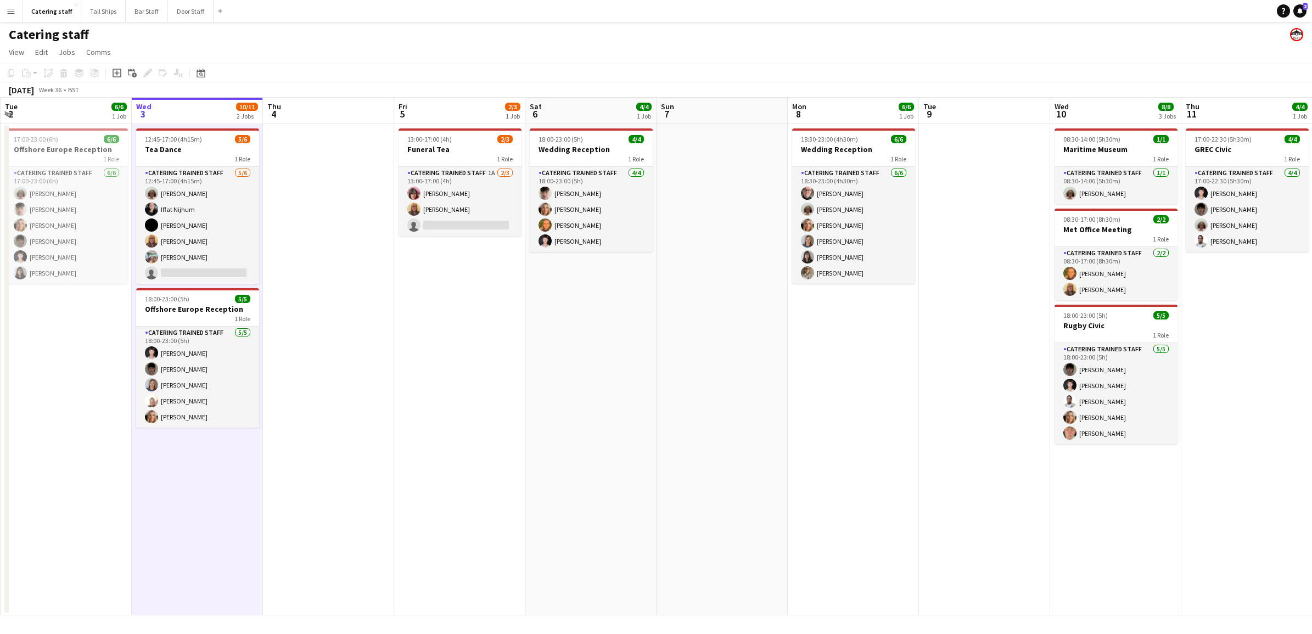
scroll to position [0, 261]
click at [333, 442] on app-date-cell at bounding box center [328, 369] width 131 height 491
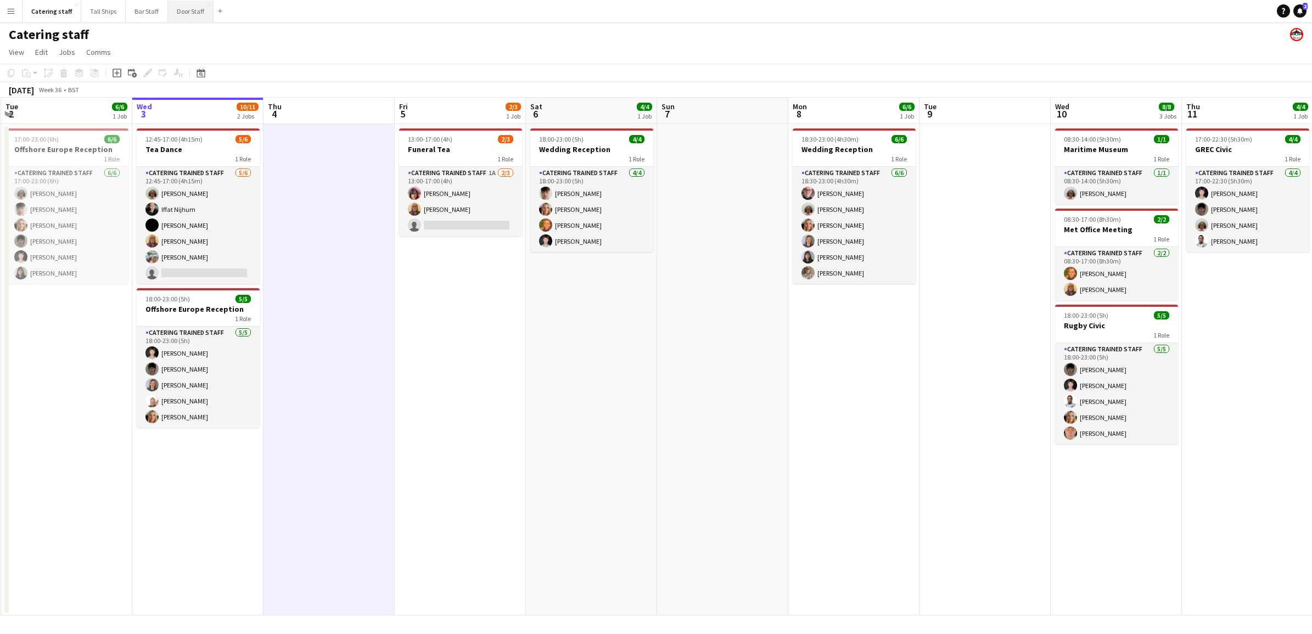
click at [168, 15] on button "Door Staff Close" at bounding box center [191, 11] width 46 height 21
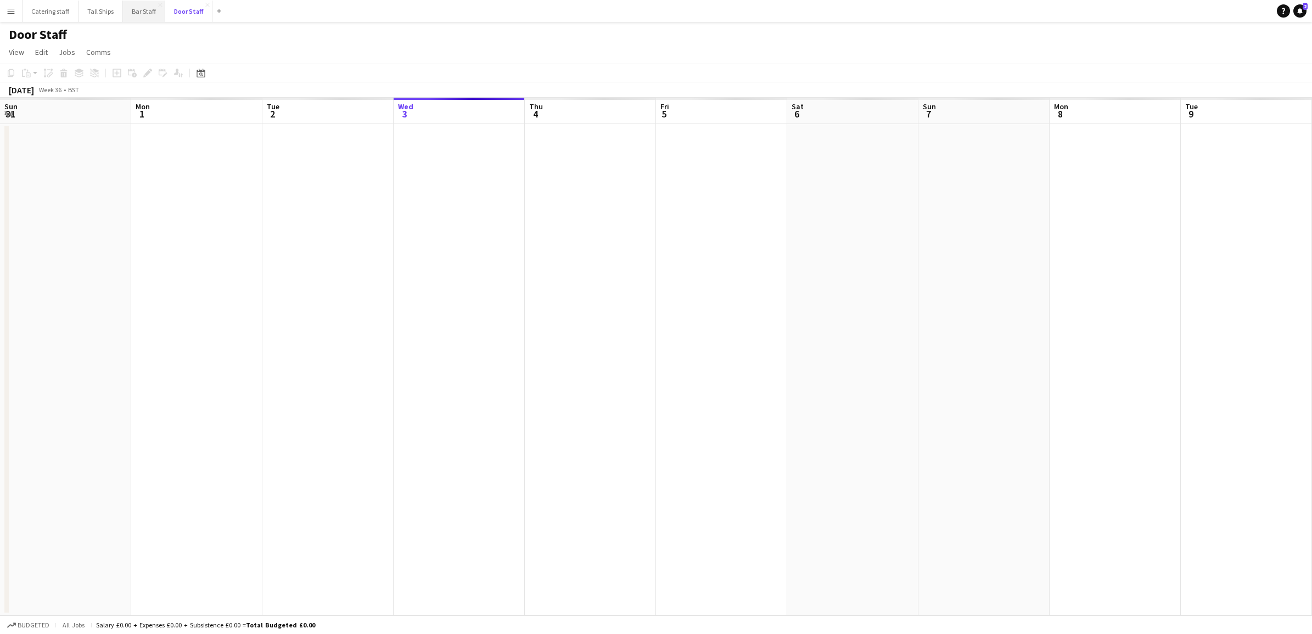
scroll to position [0, 262]
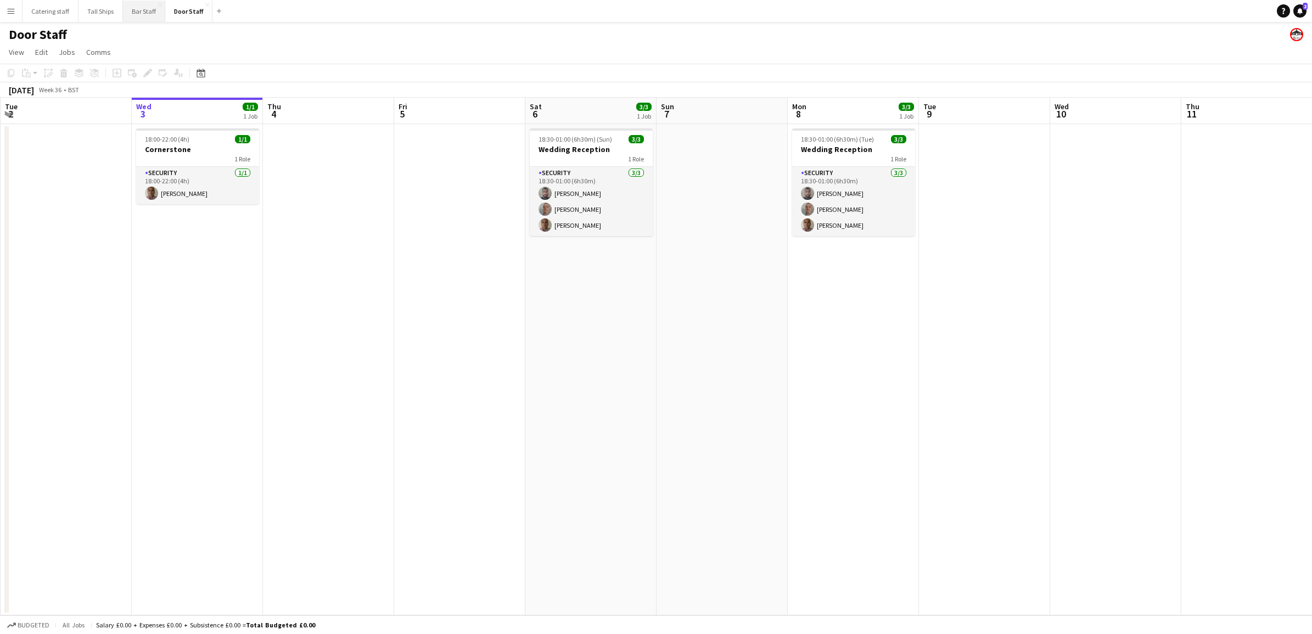
click at [136, 15] on button "Bar Staff Close" at bounding box center [144, 11] width 42 height 21
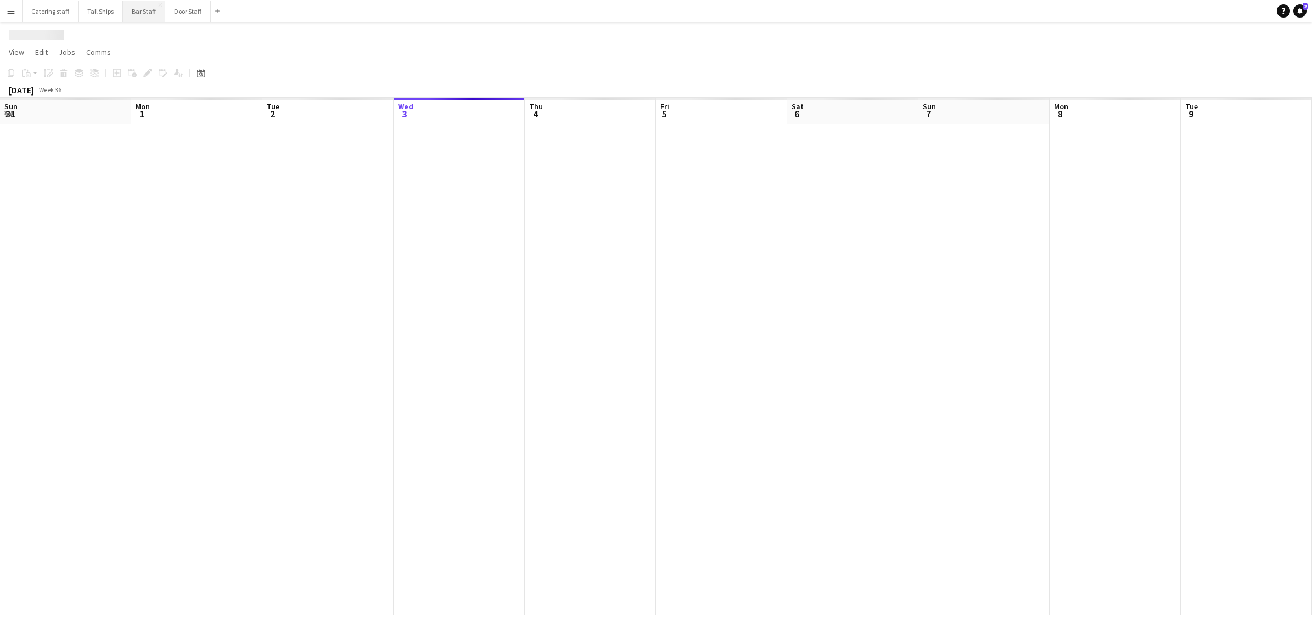
scroll to position [0, 262]
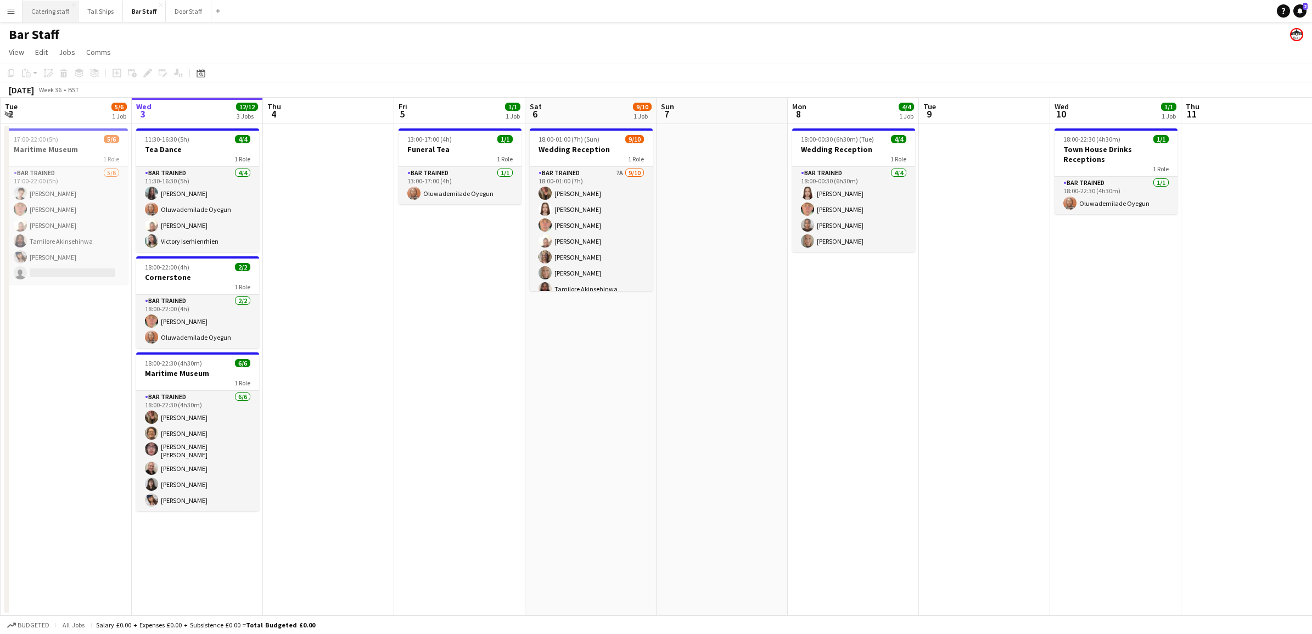
click at [69, 15] on button "Catering staff Close" at bounding box center [51, 11] width 56 height 21
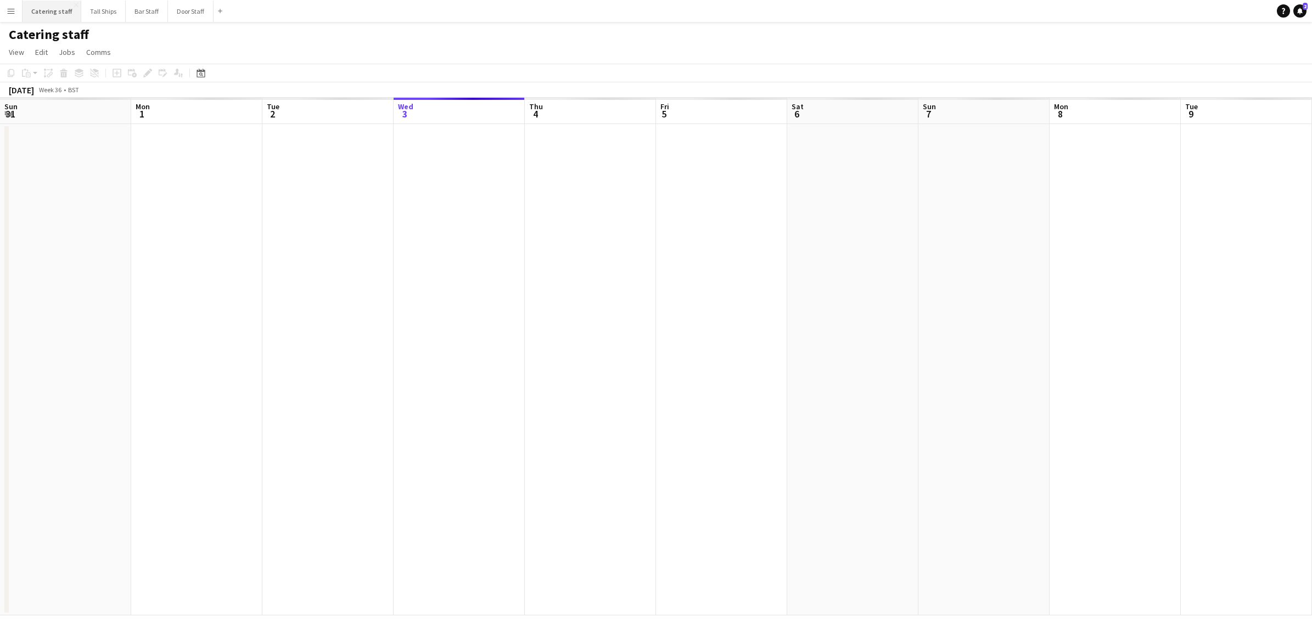
scroll to position [0, 262]
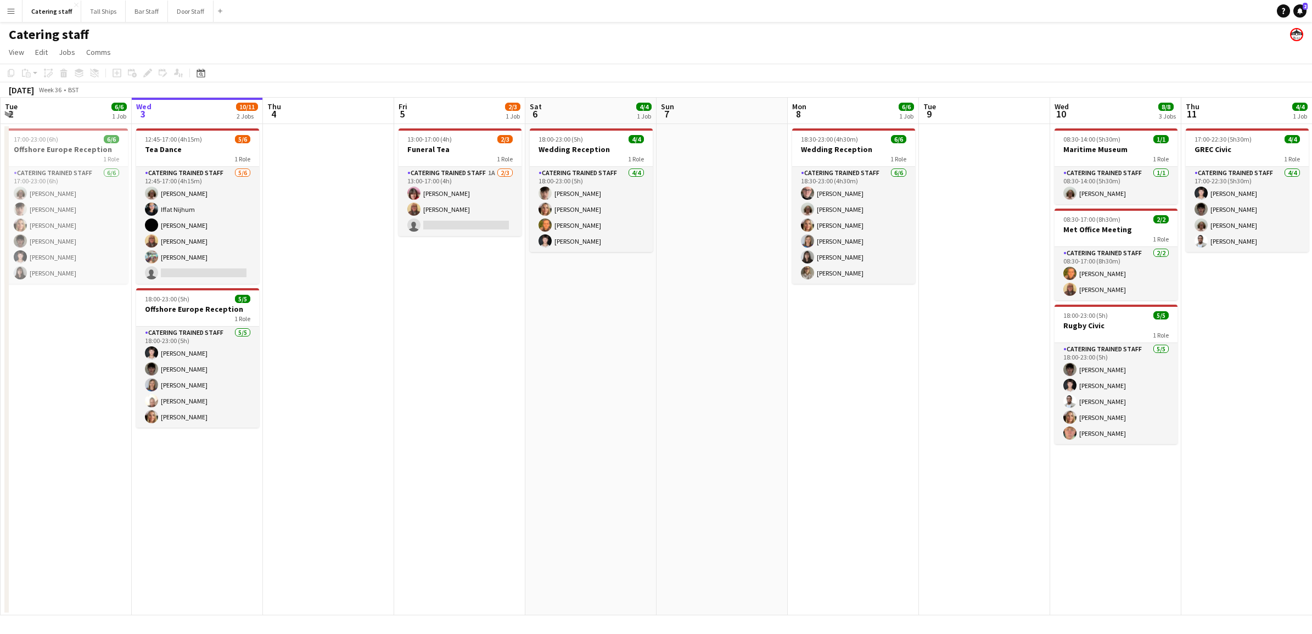
drag, startPoint x: 217, startPoint y: 503, endPoint x: 211, endPoint y: 464, distance: 39.4
click at [217, 501] on app-date-cell "12:45-17:00 (4h15m) 5/6 Tea Dance 1 Role Catering trained staff [DATE] 12:45-17…" at bounding box center [197, 369] width 131 height 491
